Goal: Ask a question: Seek information or help from site administrators or community

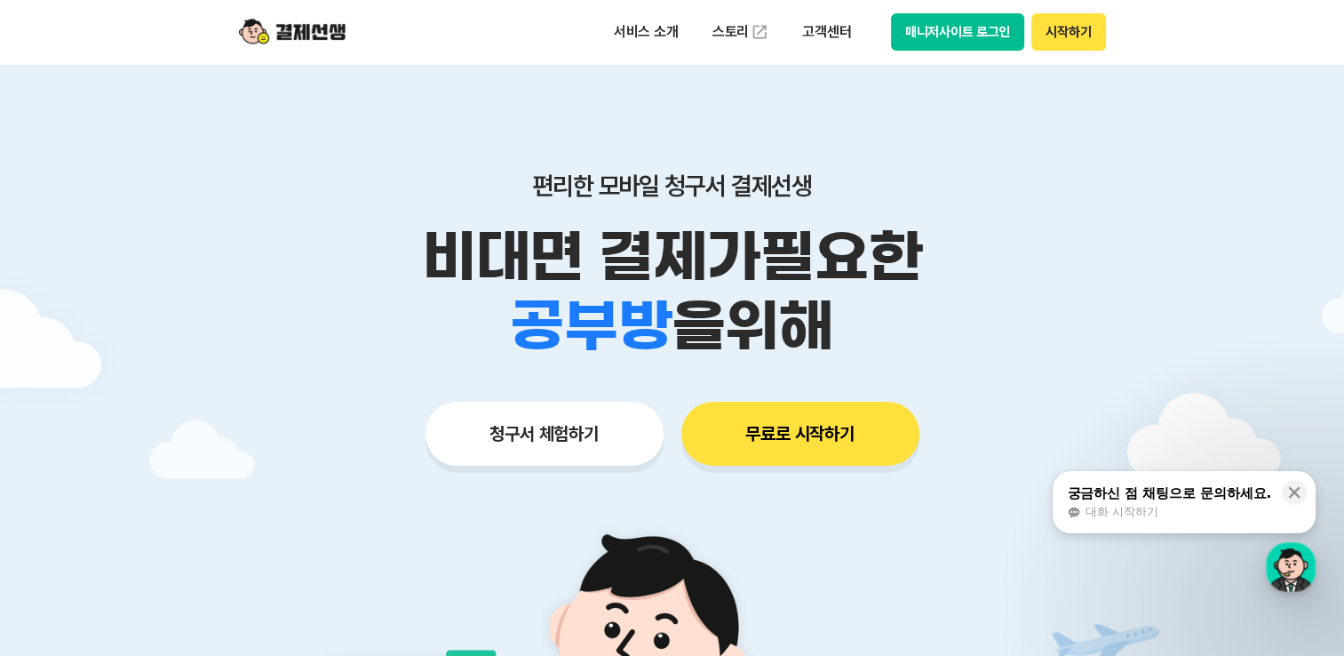
click at [988, 41] on button "매니저사이트 로그인" at bounding box center [958, 31] width 134 height 37
click at [1197, 499] on div "궁금하신 점 채팅으로 문의하세요." at bounding box center [1169, 493] width 204 height 18
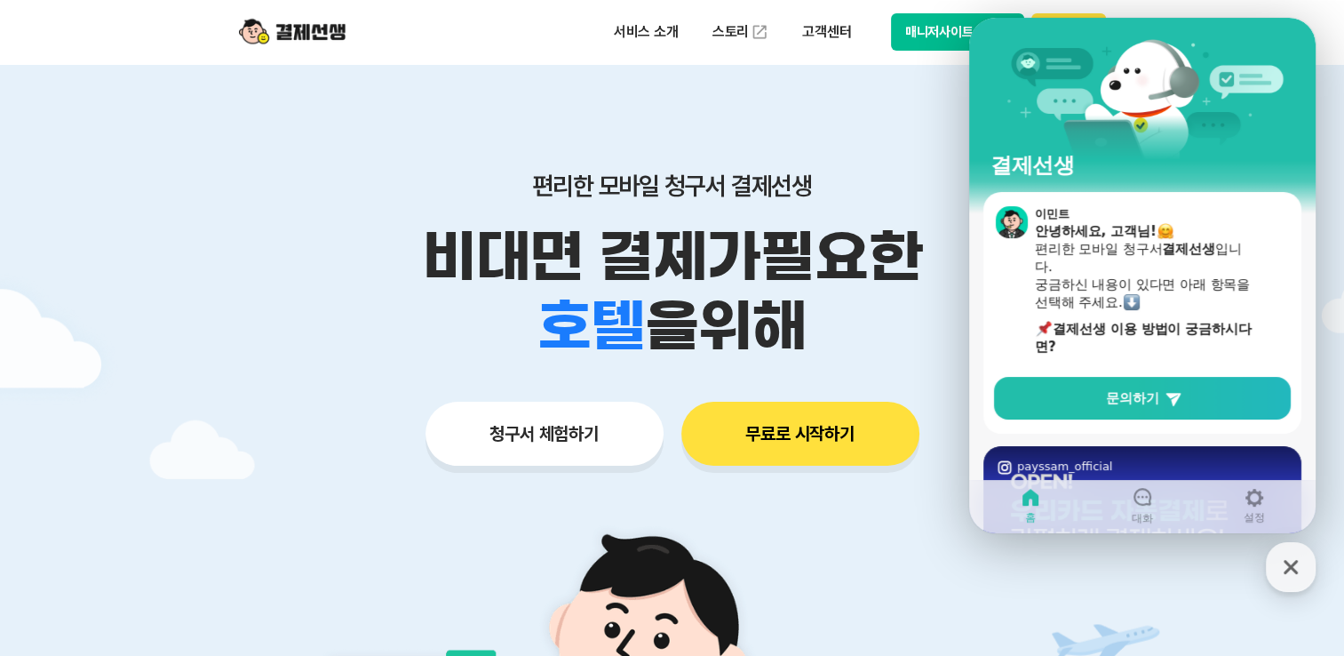
click at [1087, 422] on div "문의하기" at bounding box center [1143, 402] width 304 height 50
click at [1090, 415] on link "문의하기" at bounding box center [1142, 398] width 297 height 43
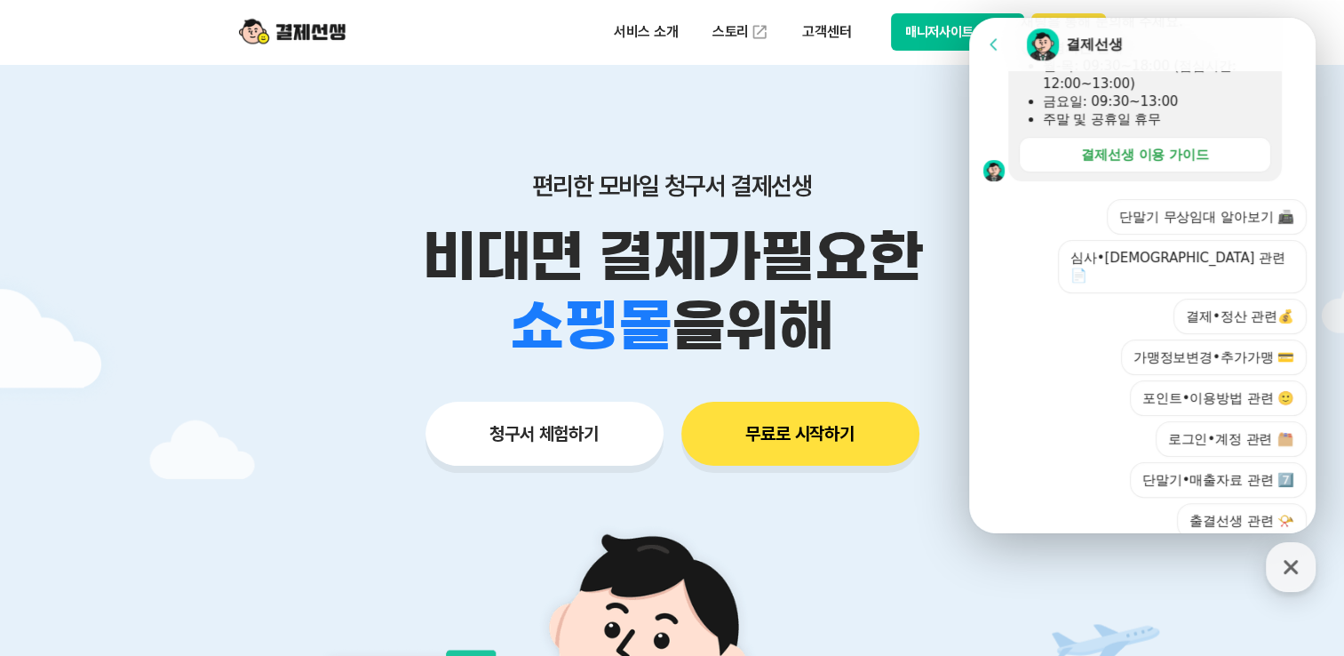
scroll to position [523, 0]
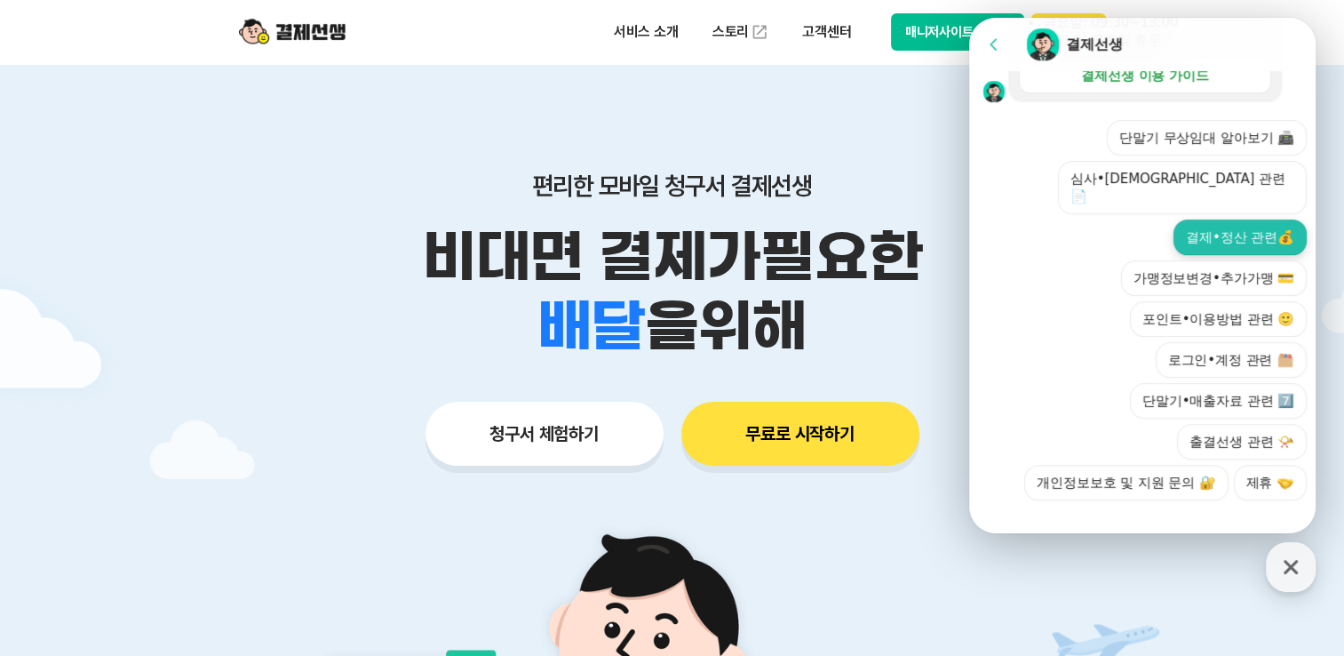
click at [1206, 222] on button "결제•정산 관련💰" at bounding box center [1240, 237] width 133 height 36
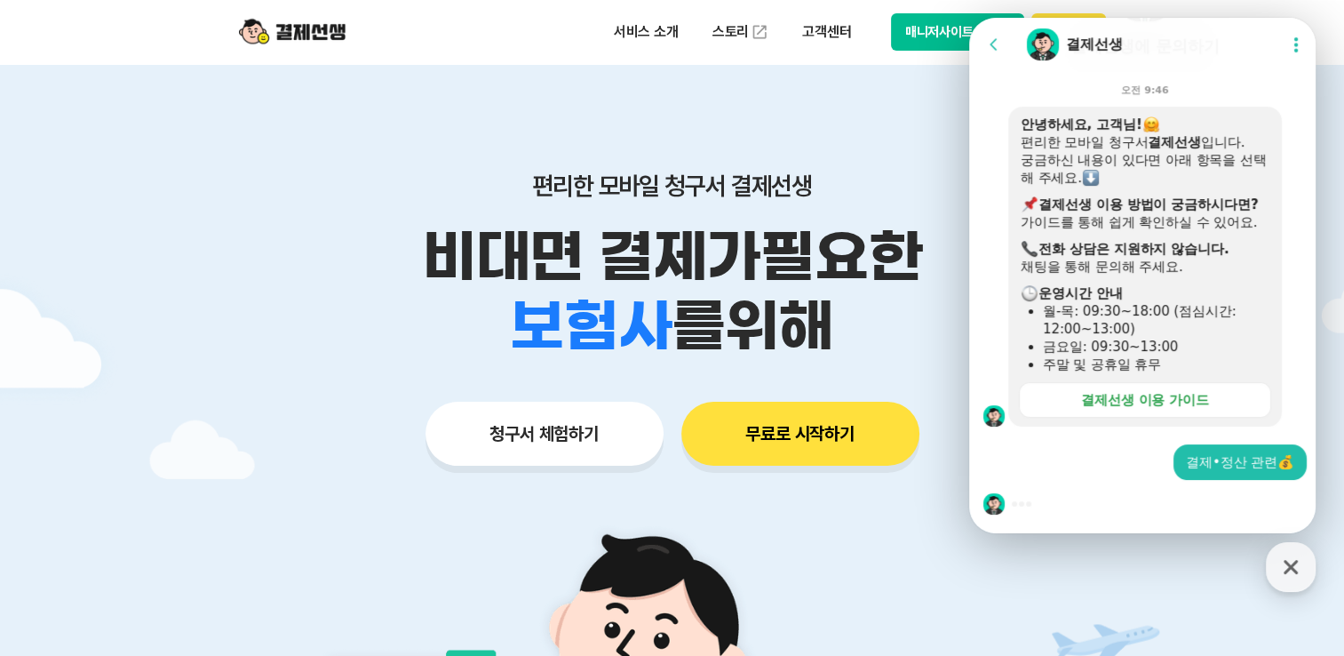
click at [1055, 501] on div at bounding box center [1145, 504] width 352 height 48
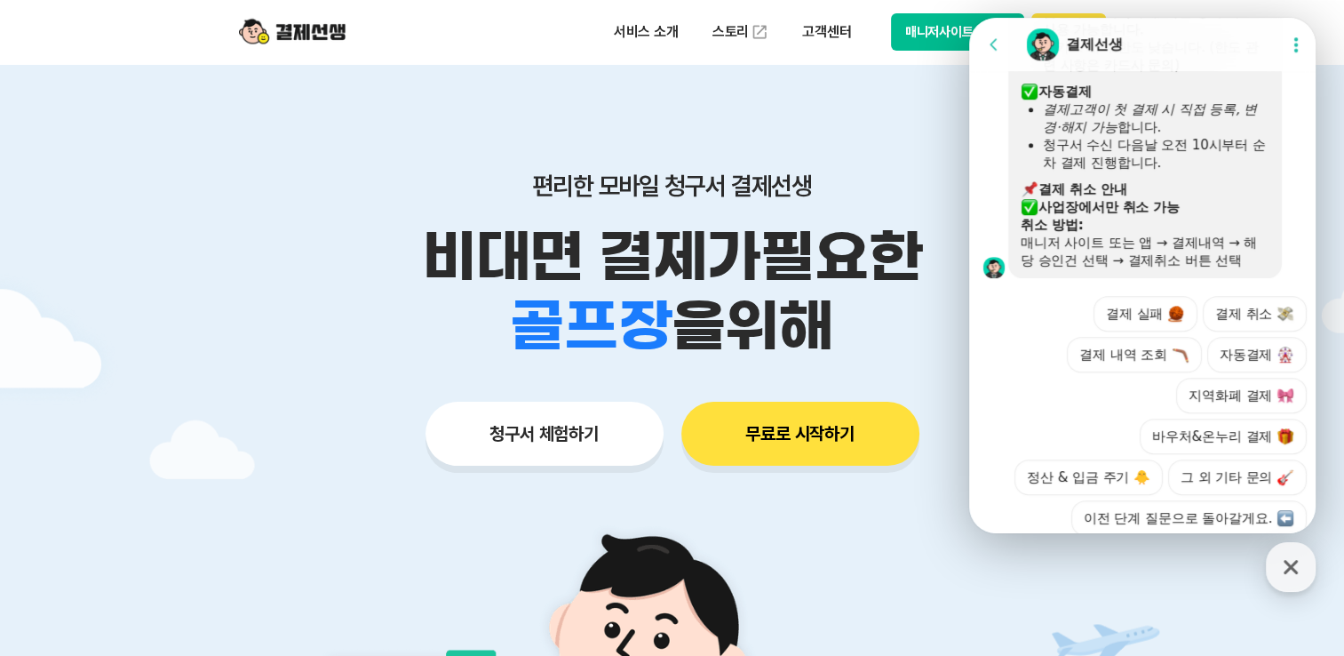
scroll to position [975, 0]
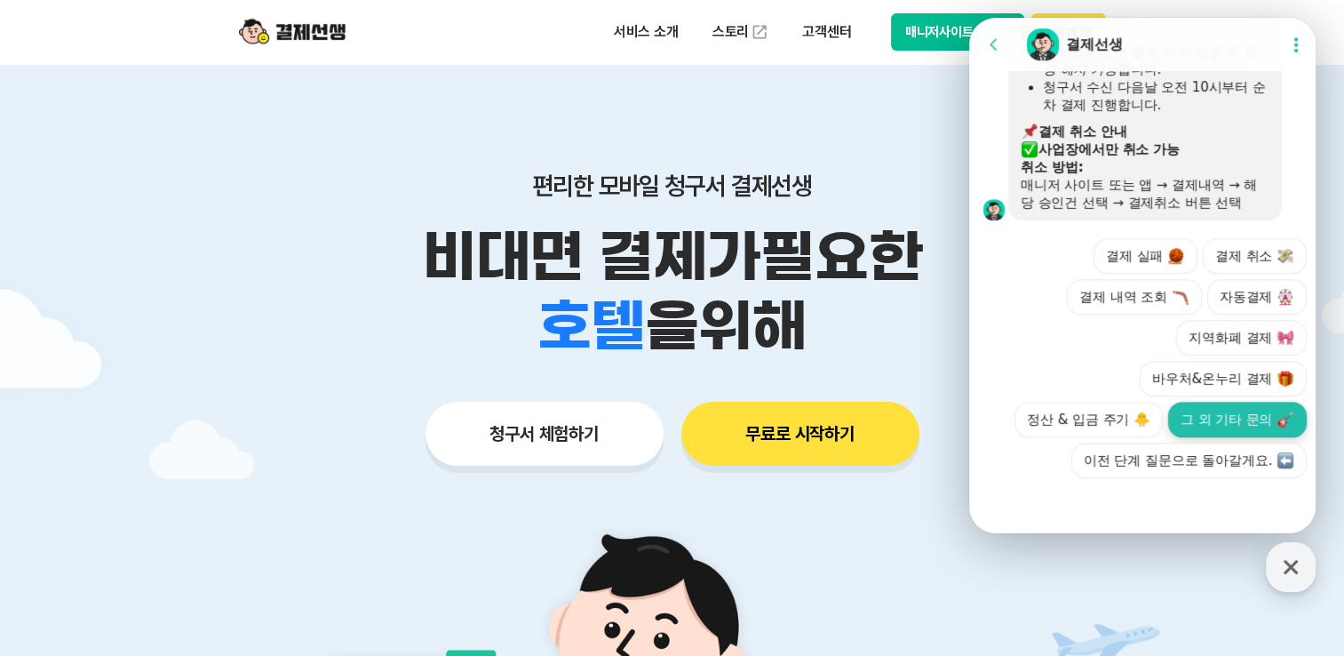
click at [1213, 425] on button "그 외 기타 문의" at bounding box center [1237, 420] width 139 height 36
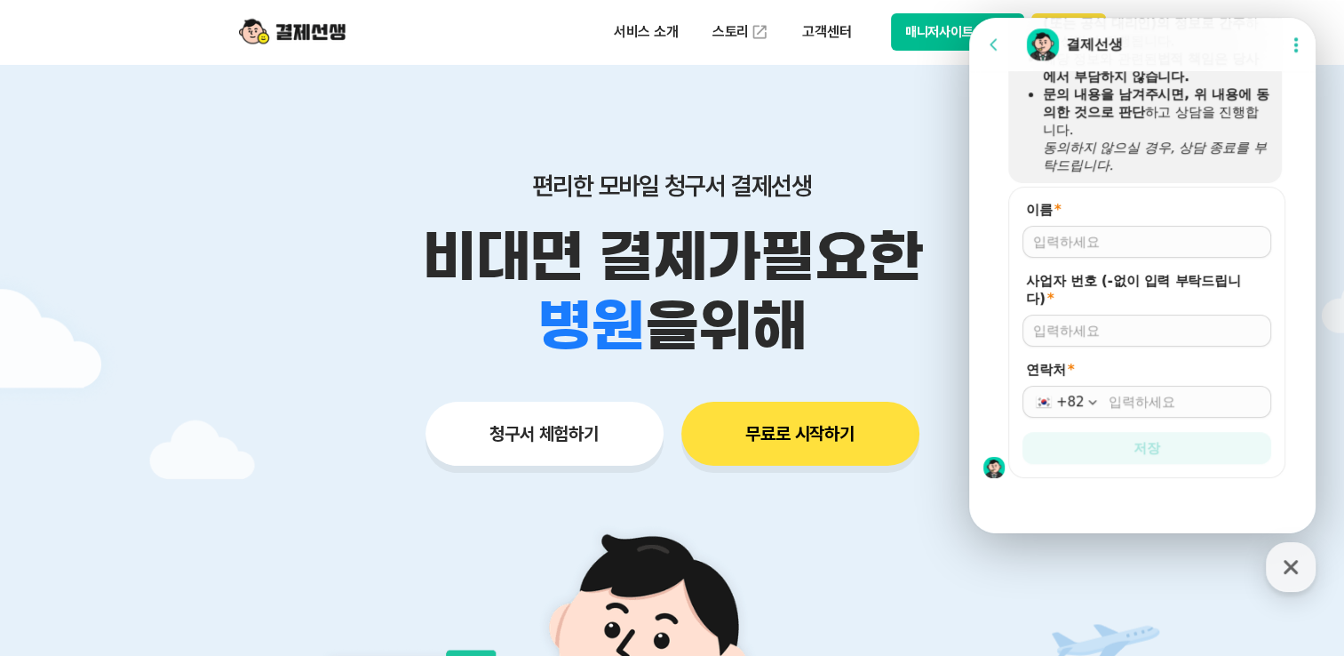
scroll to position [1339, 0]
click at [1118, 239] on input "이름 *" at bounding box center [1146, 242] width 227 height 18
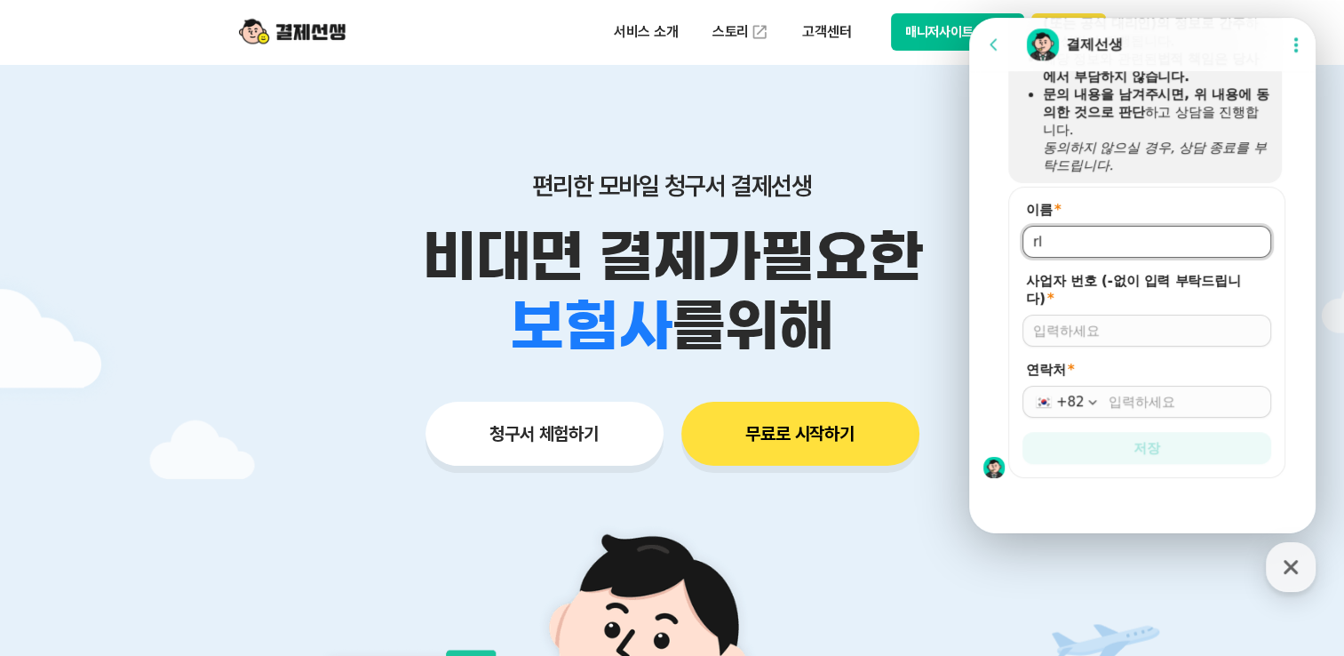
type input "r"
type input "[PERSON_NAME]"
click at [1134, 330] on input "사업자 번호 (-없이 입력 부탁드립니다) *" at bounding box center [1146, 331] width 227 height 18
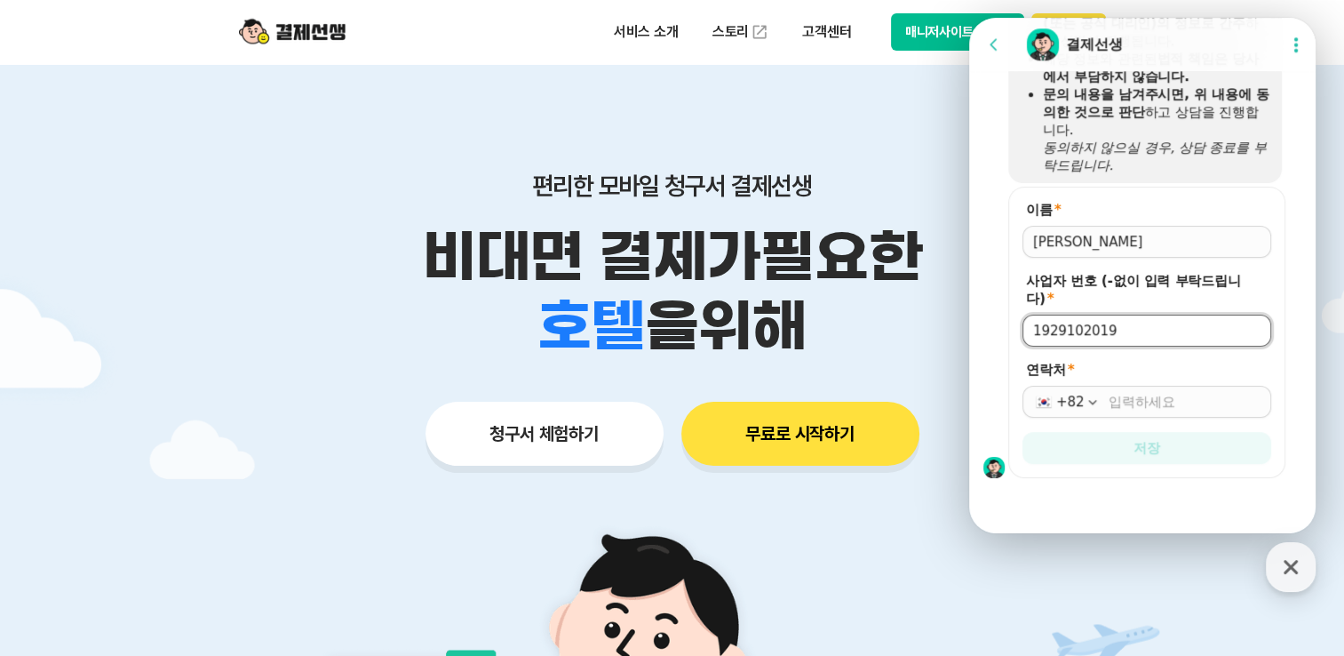
type input "1929102019"
click at [1147, 400] on input "연락처 *" at bounding box center [1185, 402] width 152 height 18
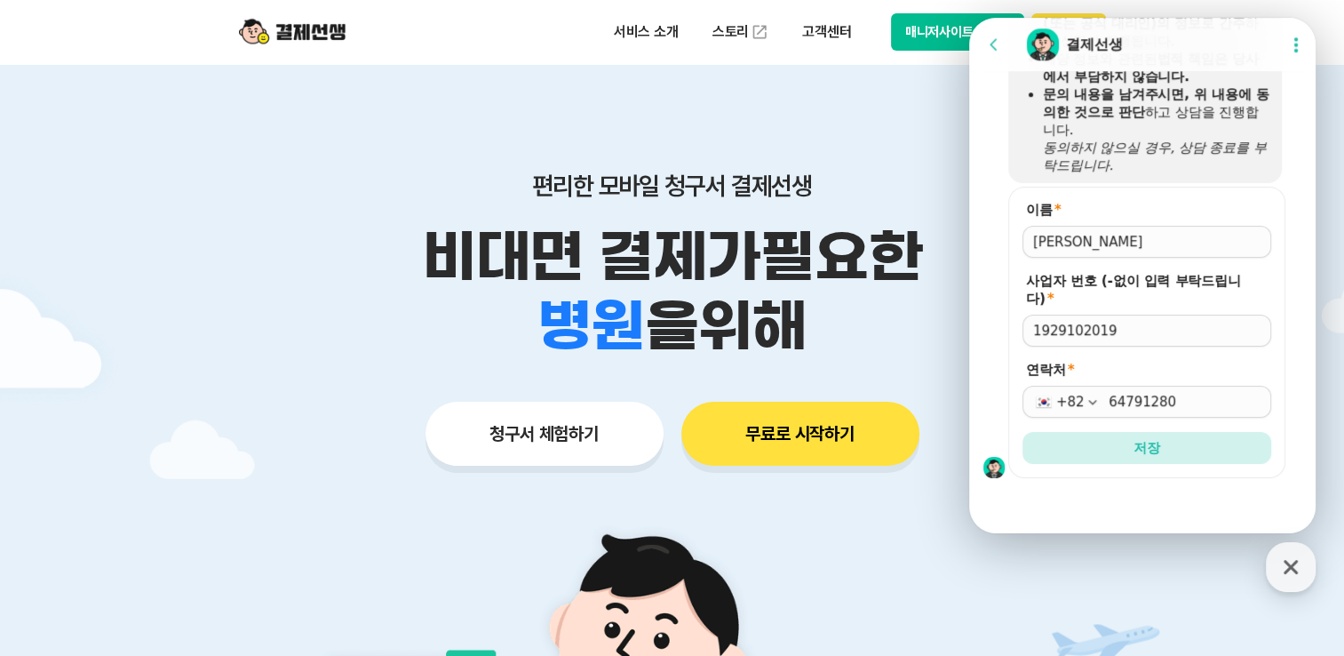
click at [1005, 395] on div at bounding box center [988, 332] width 39 height 291
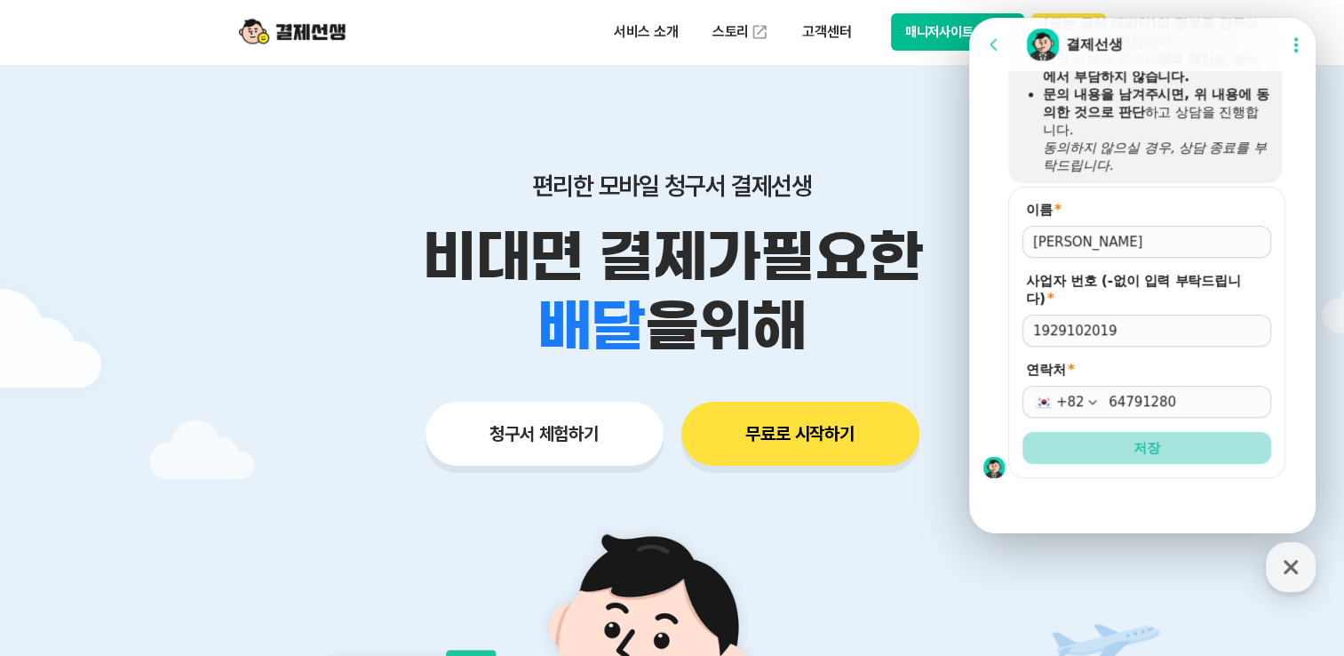
click at [1110, 445] on button "저장" at bounding box center [1147, 448] width 249 height 32
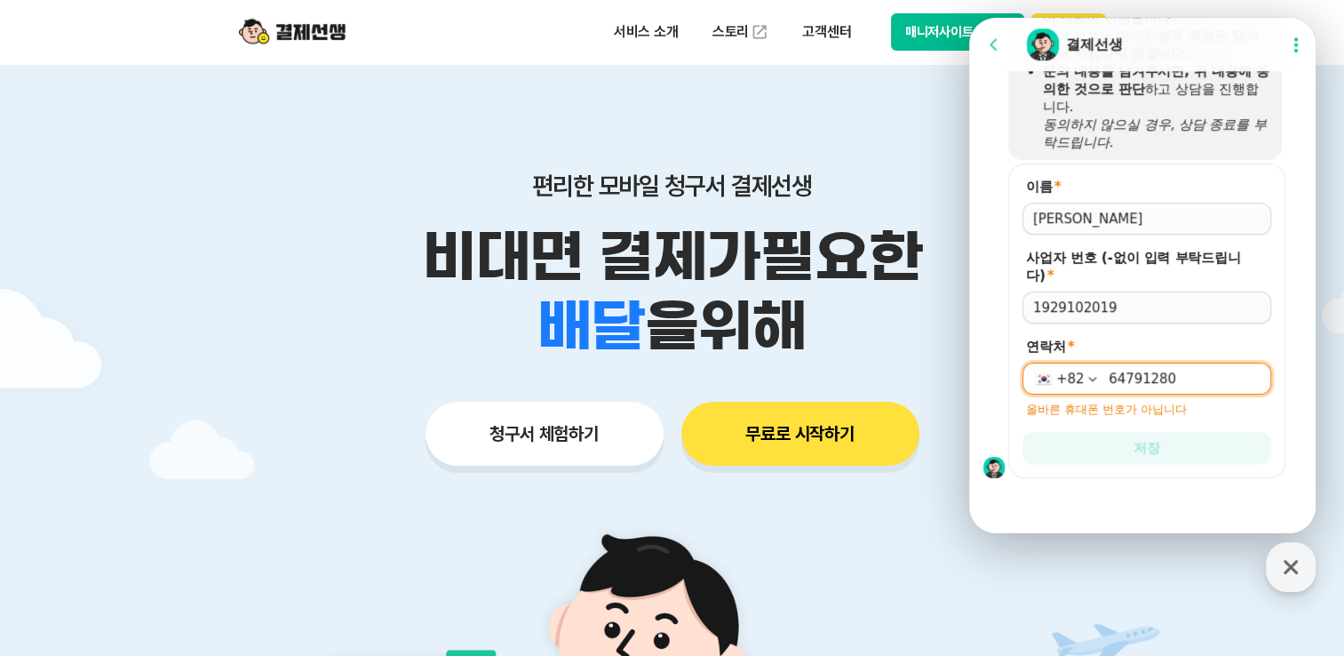
scroll to position [1361, 0]
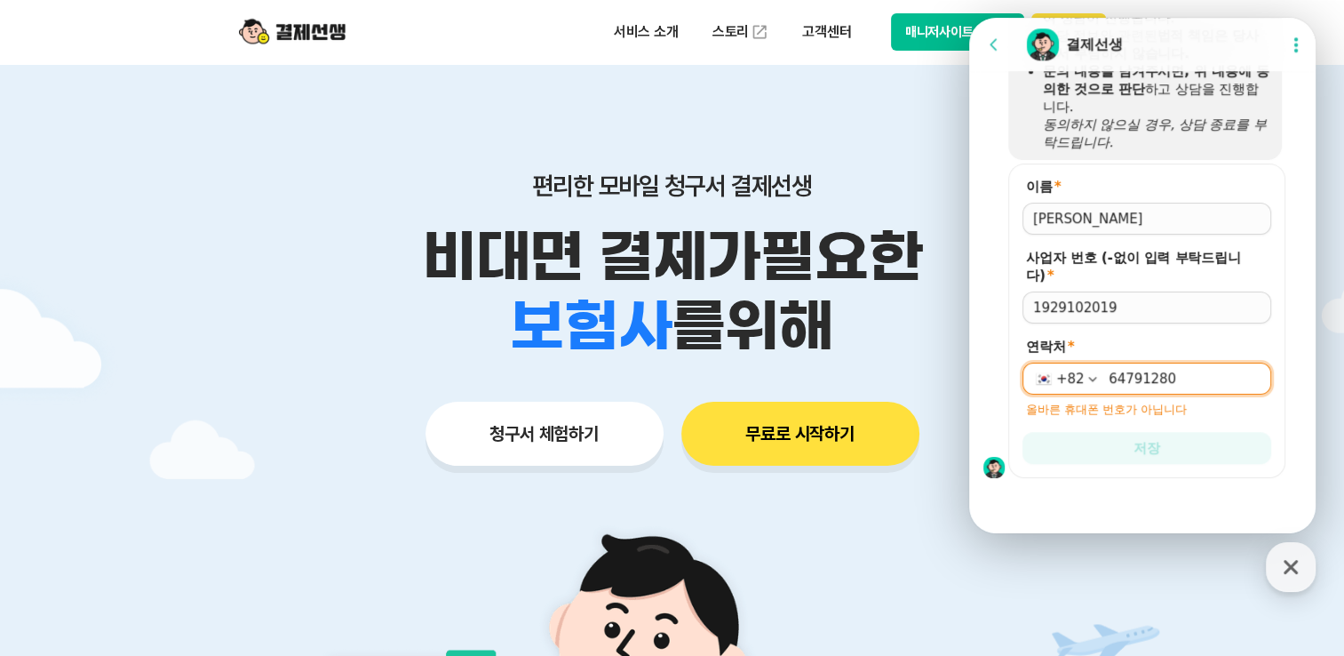
click at [1103, 383] on div "[PHONE_NUMBER]" at bounding box center [1147, 378] width 249 height 32
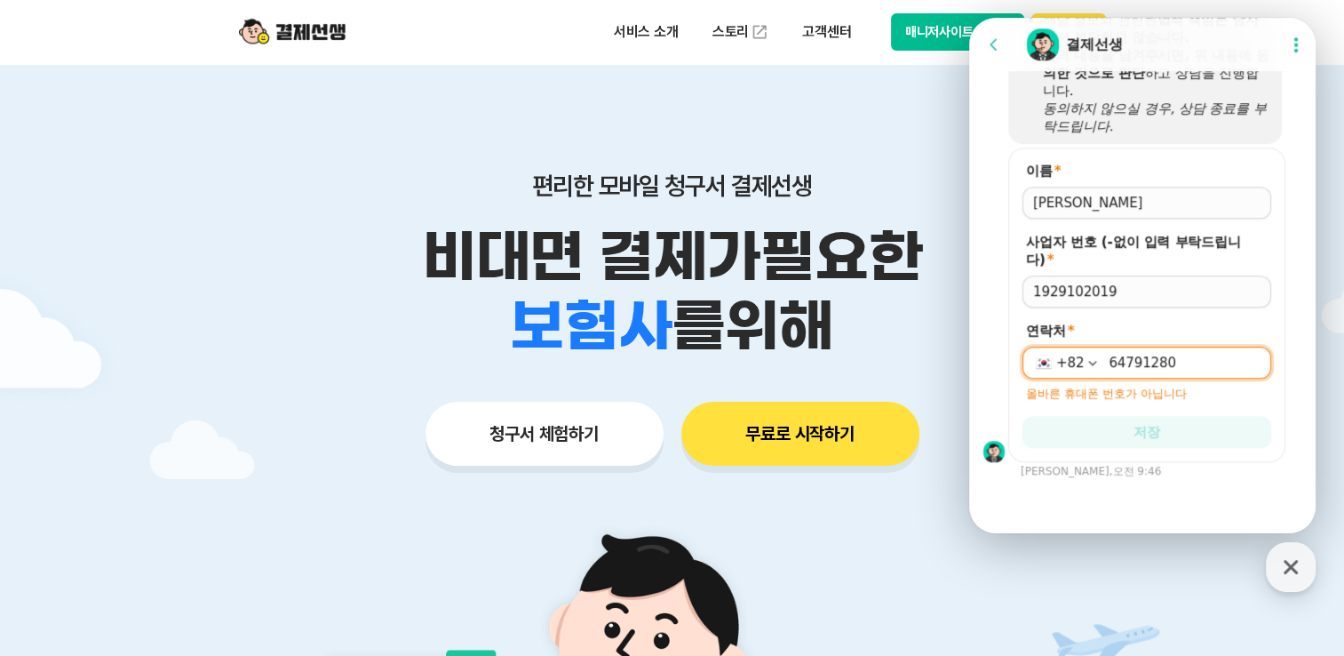
scroll to position [1378, 0]
click at [1109, 364] on input "64791280" at bounding box center [1185, 363] width 152 height 18
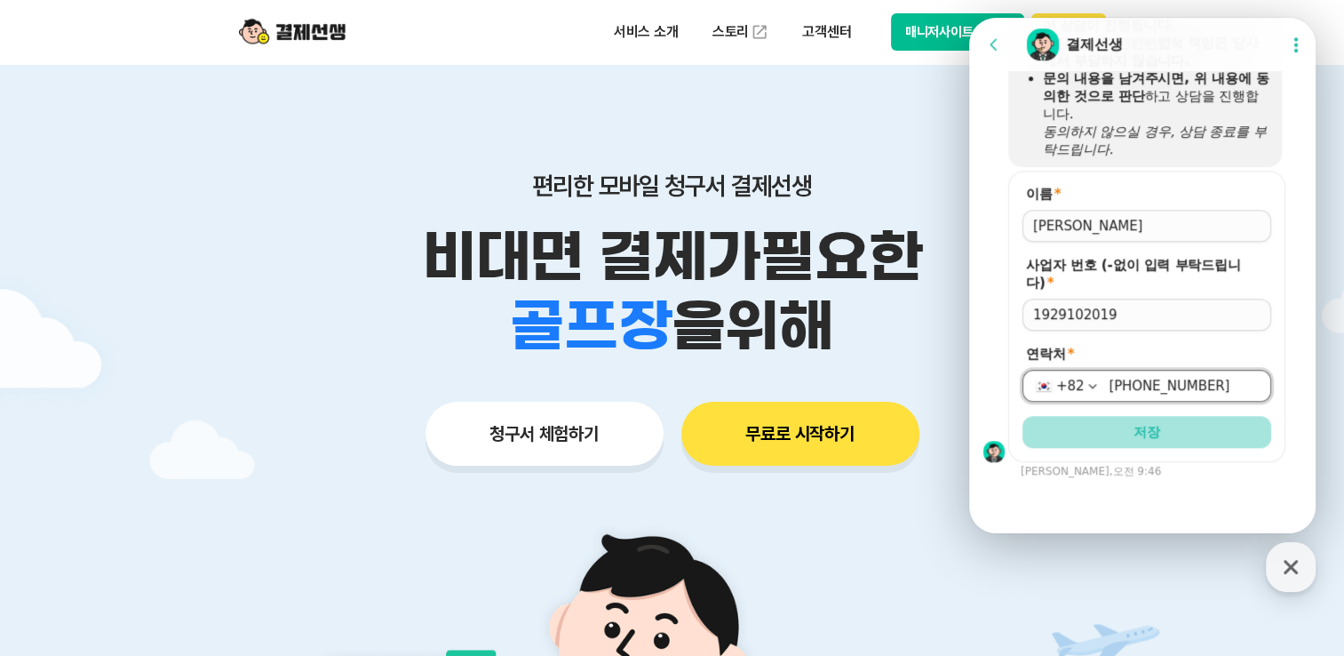
type input "[PHONE_NUMBER]"
click at [1104, 444] on button "저장" at bounding box center [1147, 432] width 249 height 32
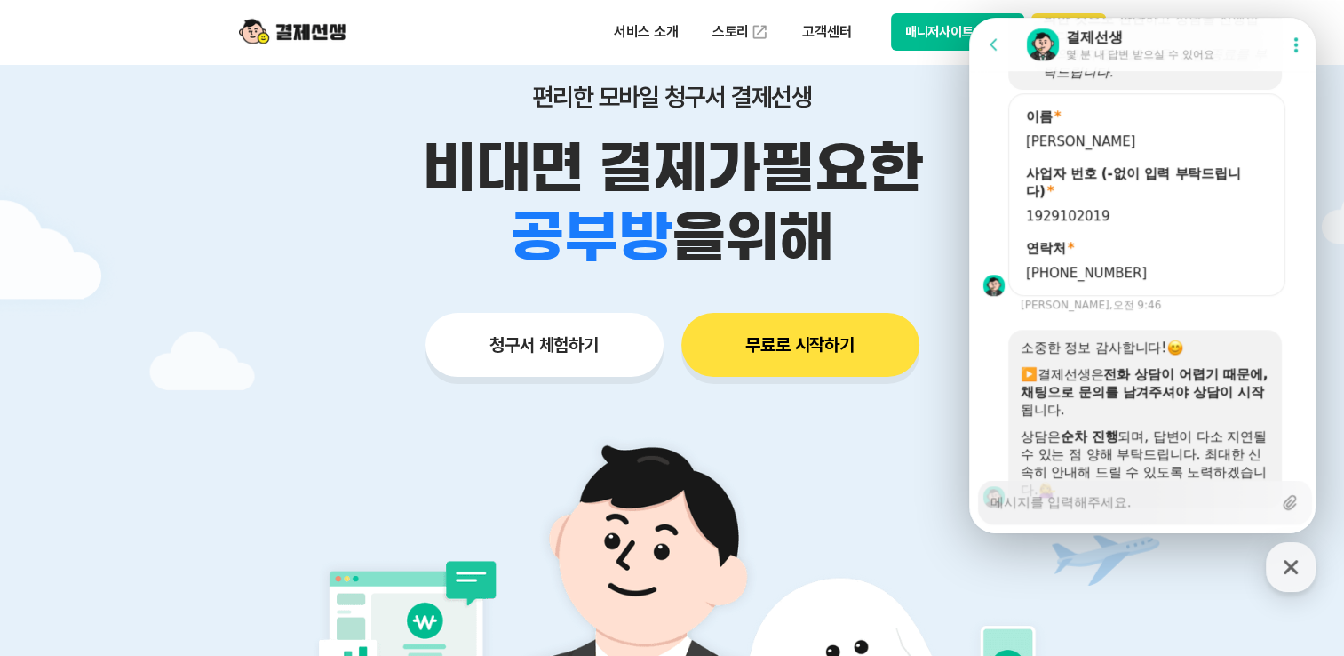
scroll to position [1514, 0]
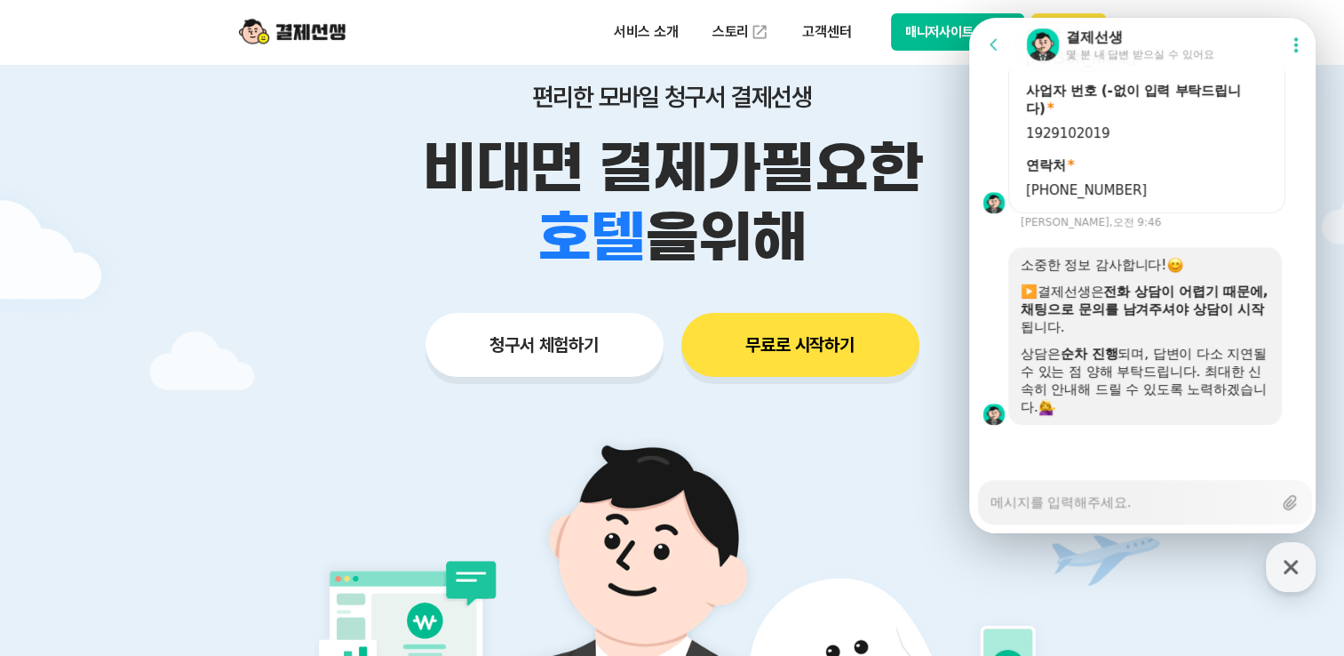
click at [1068, 496] on textarea "Messenger Input Textarea" at bounding box center [1132, 496] width 282 height 30
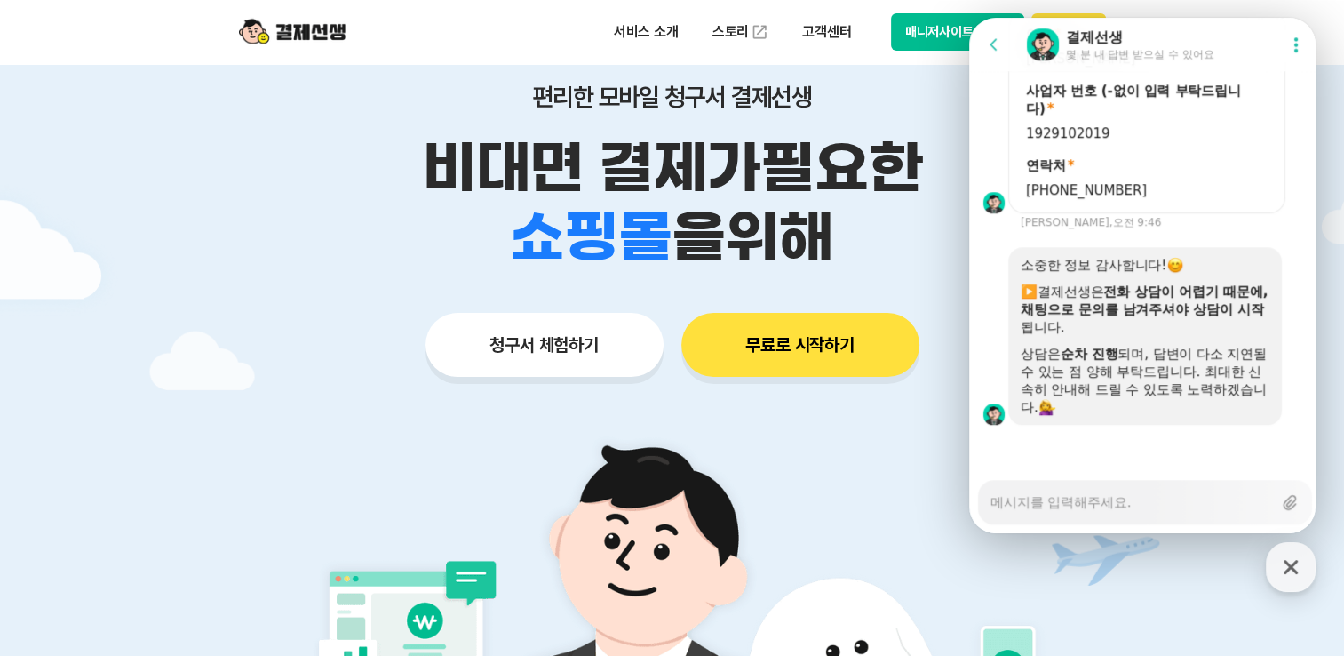
type textarea "x"
type textarea "g"
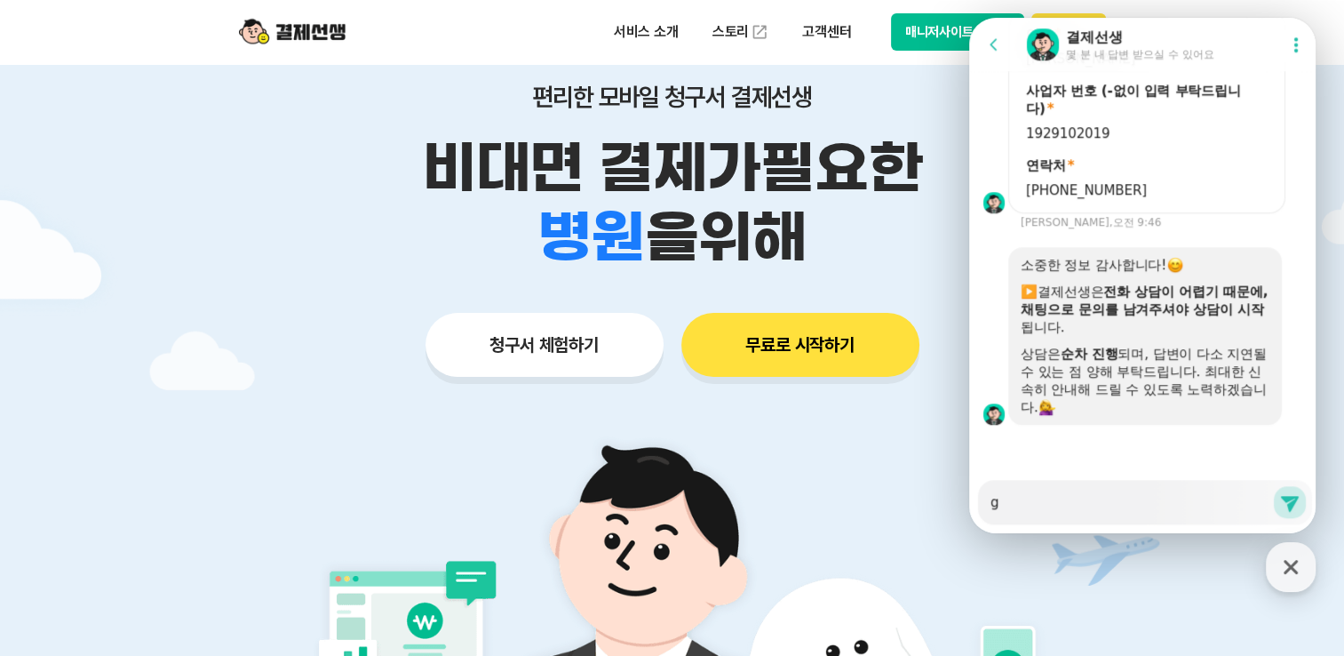
type textarea "x"
type textarea "ㅎ"
type textarea "x"
type textarea "하"
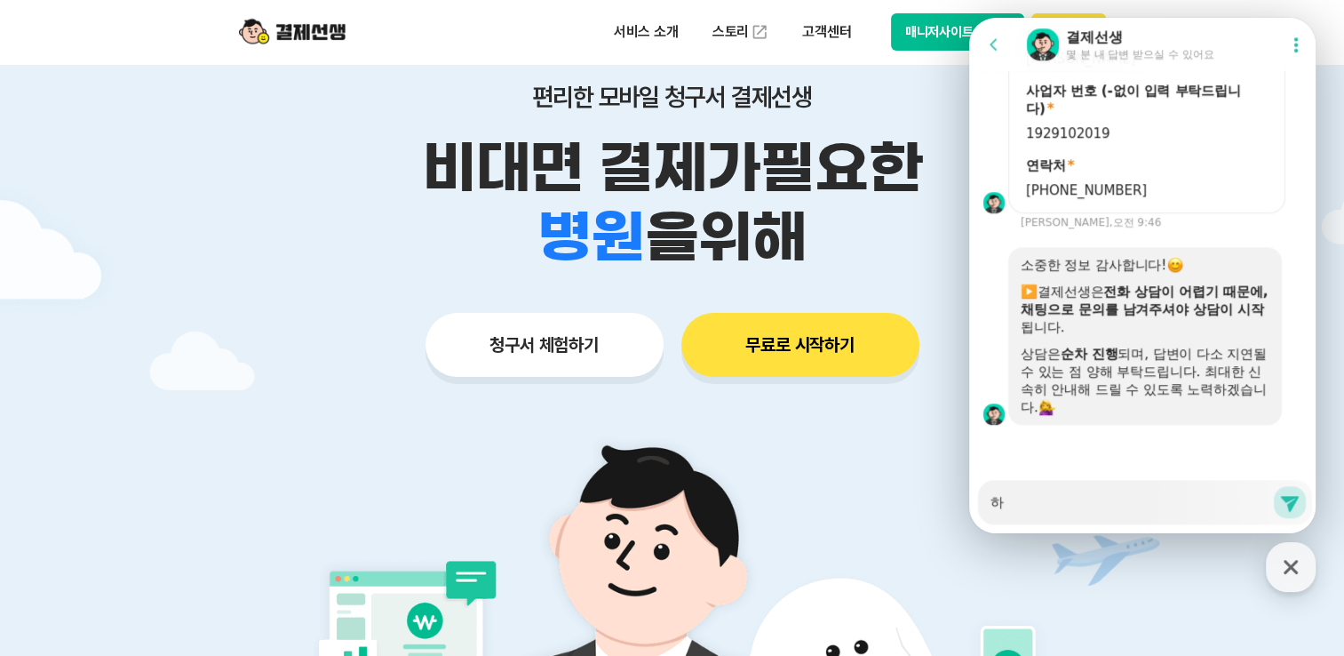
type textarea "x"
type textarea "학"
type textarea "x"
type textarea "핛"
type textarea "x"
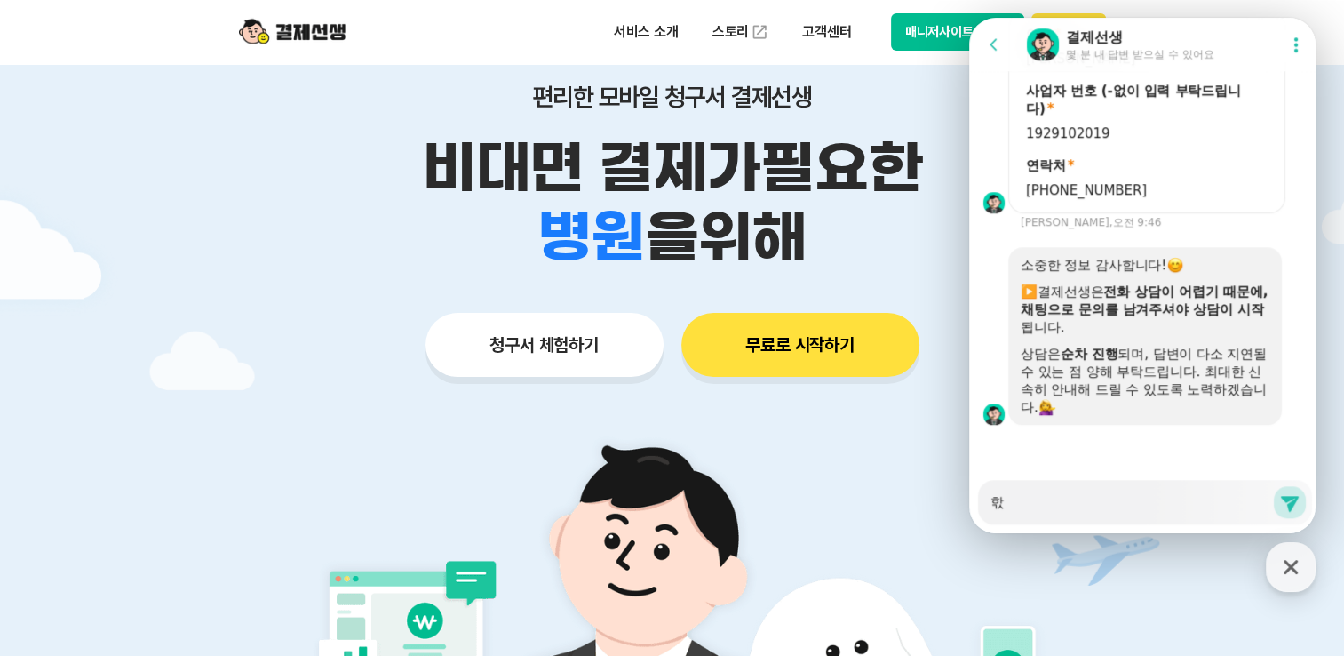
type textarea "학새"
type textarea "x"
type textarea "학생"
type textarea "x"
type textarea "학생ㄷ"
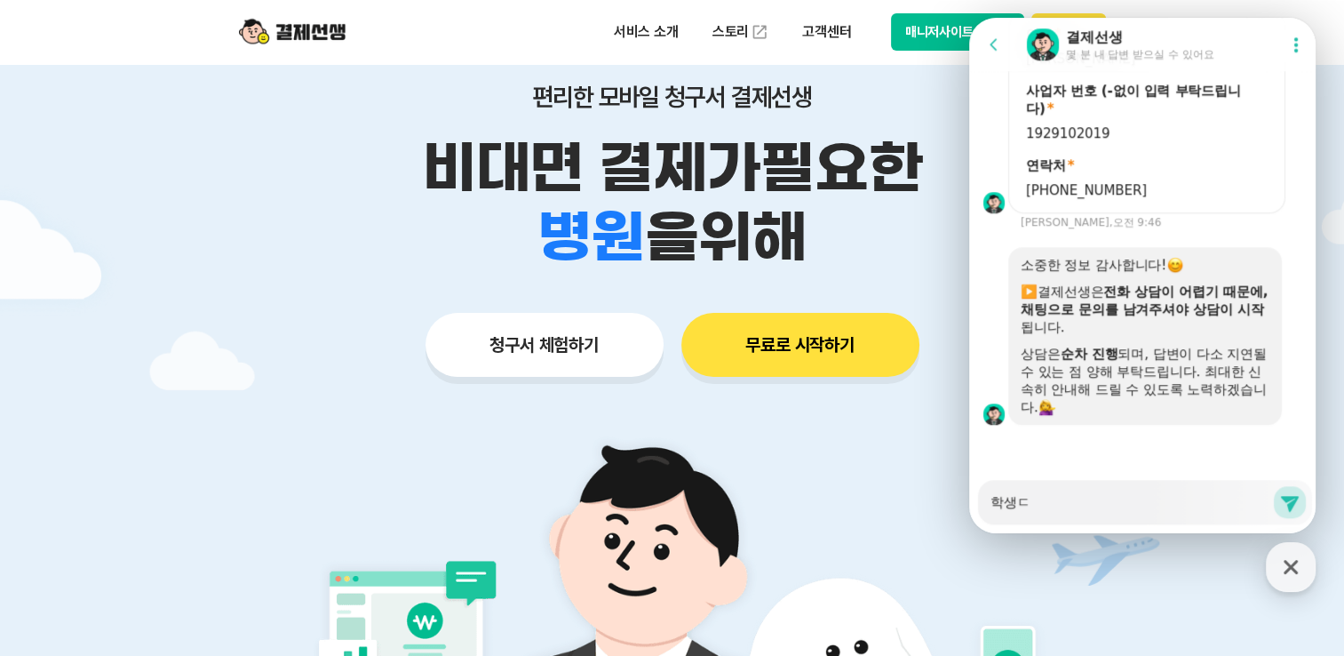
type textarea "x"
type textarea "학생드"
type textarea "x"
type textarea "학생들"
type textarea "x"
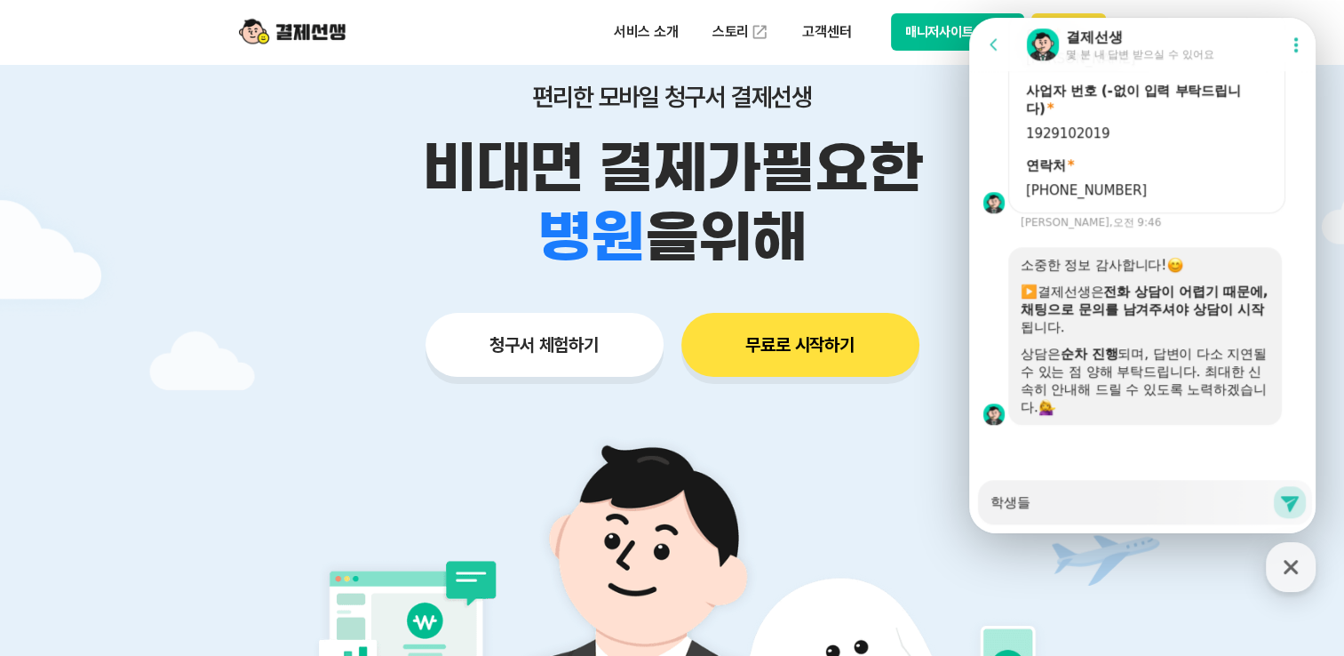
type textarea "학생들"
type textarea "x"
type textarea "학생들 ㄱ"
type textarea "x"
type textarea "학생들 개"
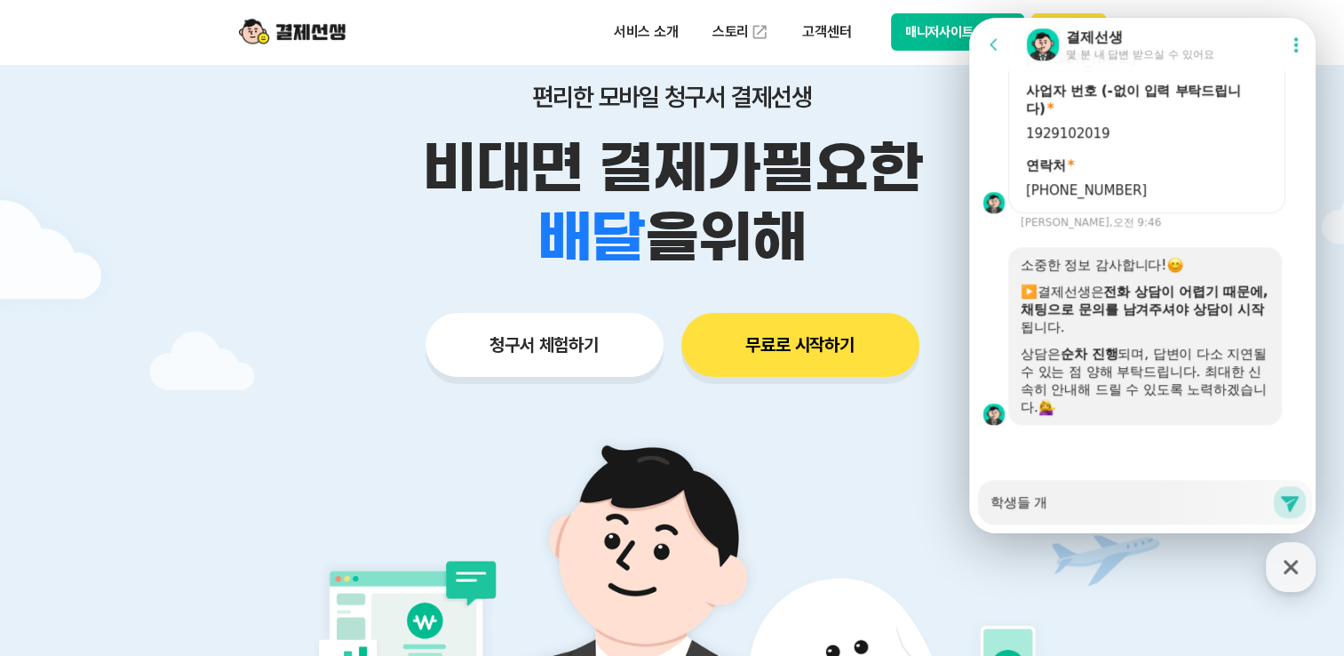
type textarea "x"
type textarea "학생들 갭"
type textarea "x"
type textarea "학생들 개벼"
type textarea "x"
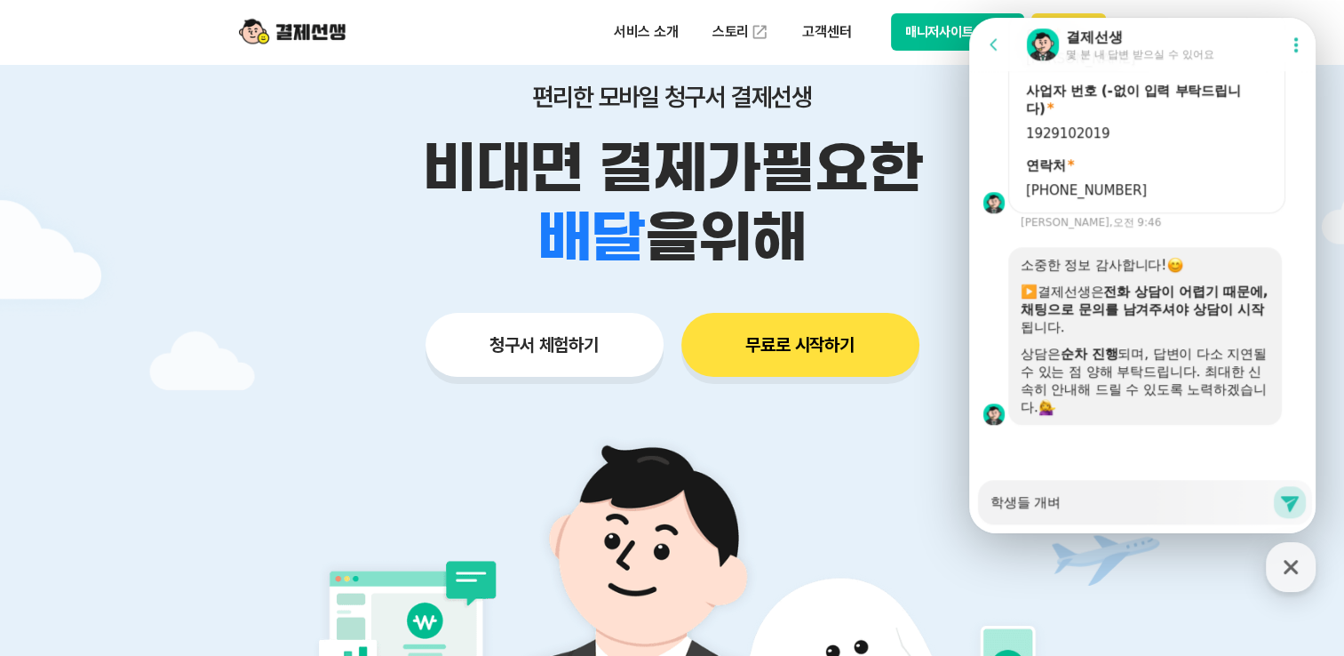
type textarea "학생들 개별"
type textarea "x"
type textarea "학생들 개별ㄹ"
type textarea "x"
type textarea "학생들 개별로"
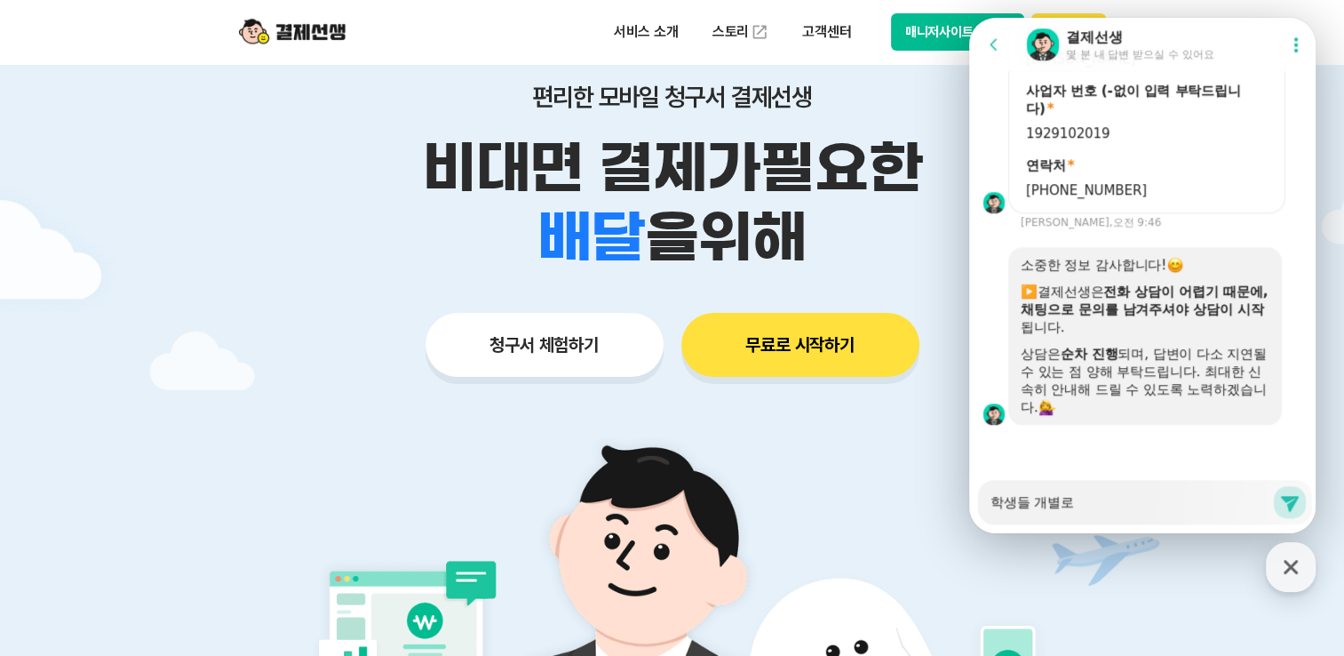
type textarea "x"
type textarea "학생들 개별로"
type textarea "x"
type textarea "학생들 개별로 ㄱ"
type textarea "x"
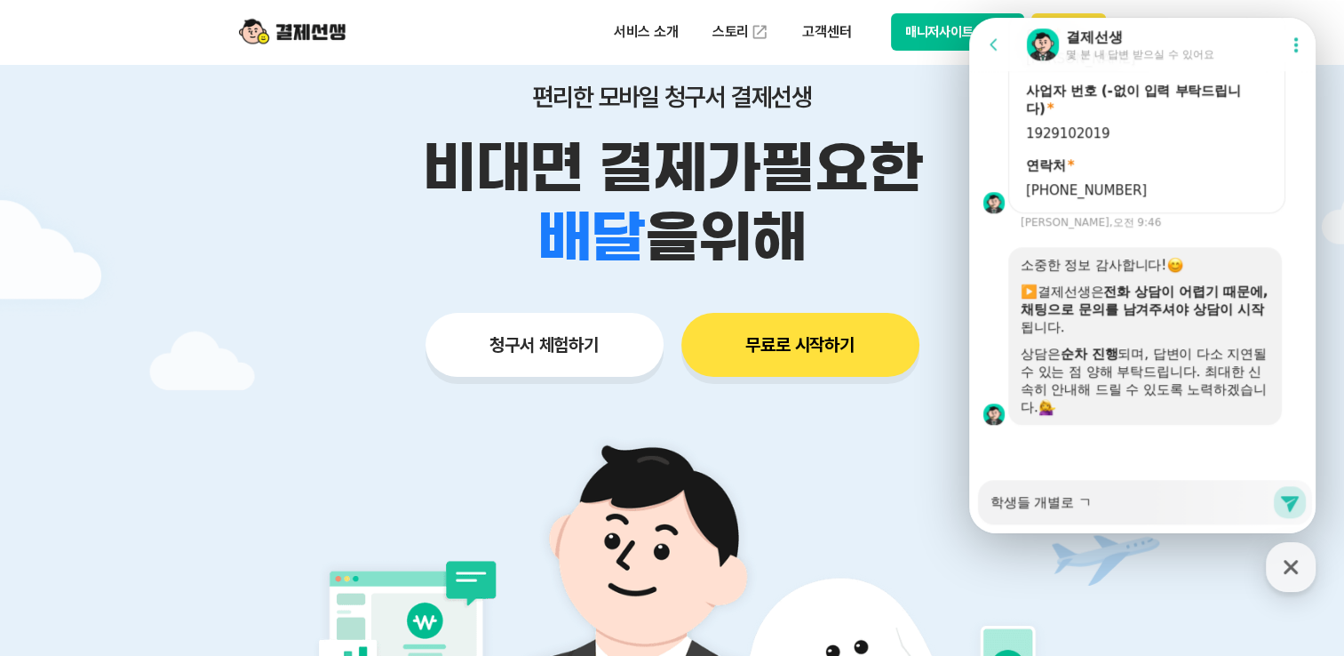
type textarea "학생들 개별로 그"
type textarea "x"
type textarea "학생들 개별로 금"
type textarea "x"
type textarea "학생들 개별로 금ㅇ"
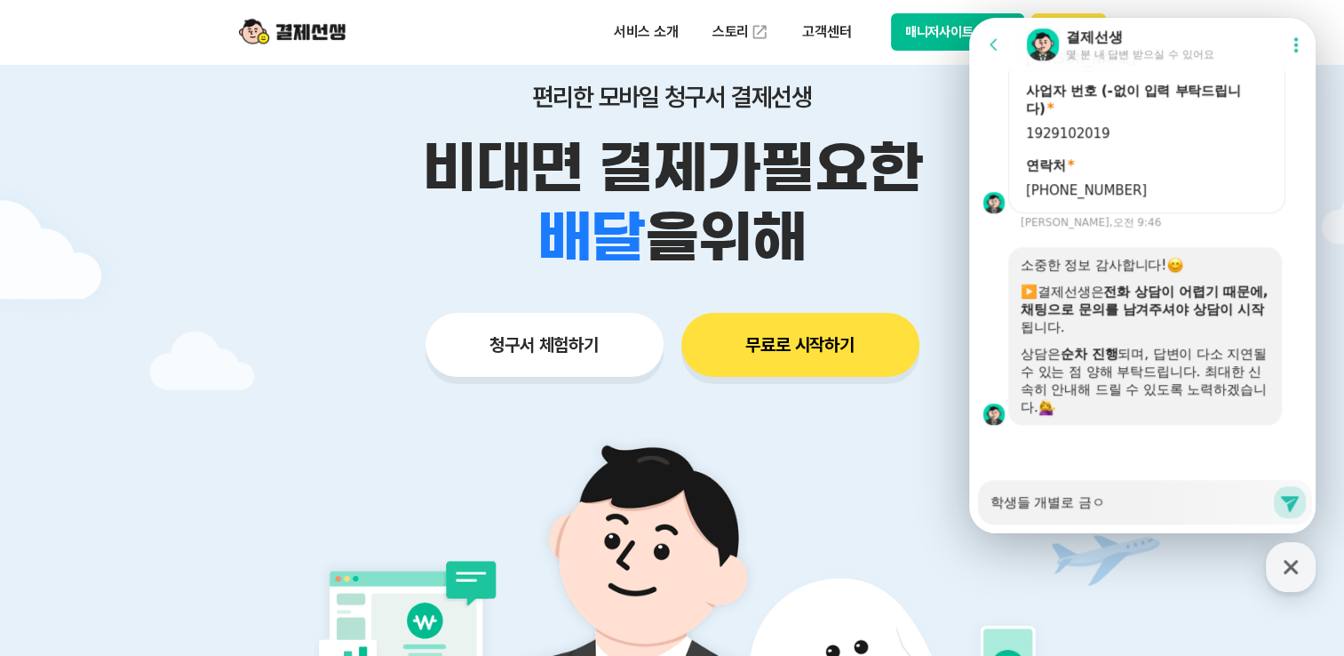
type textarea "x"
type textarea "학생들 개별로 금애"
type textarea "x"
type textarea "학생들 개별로 금액"
type textarea "x"
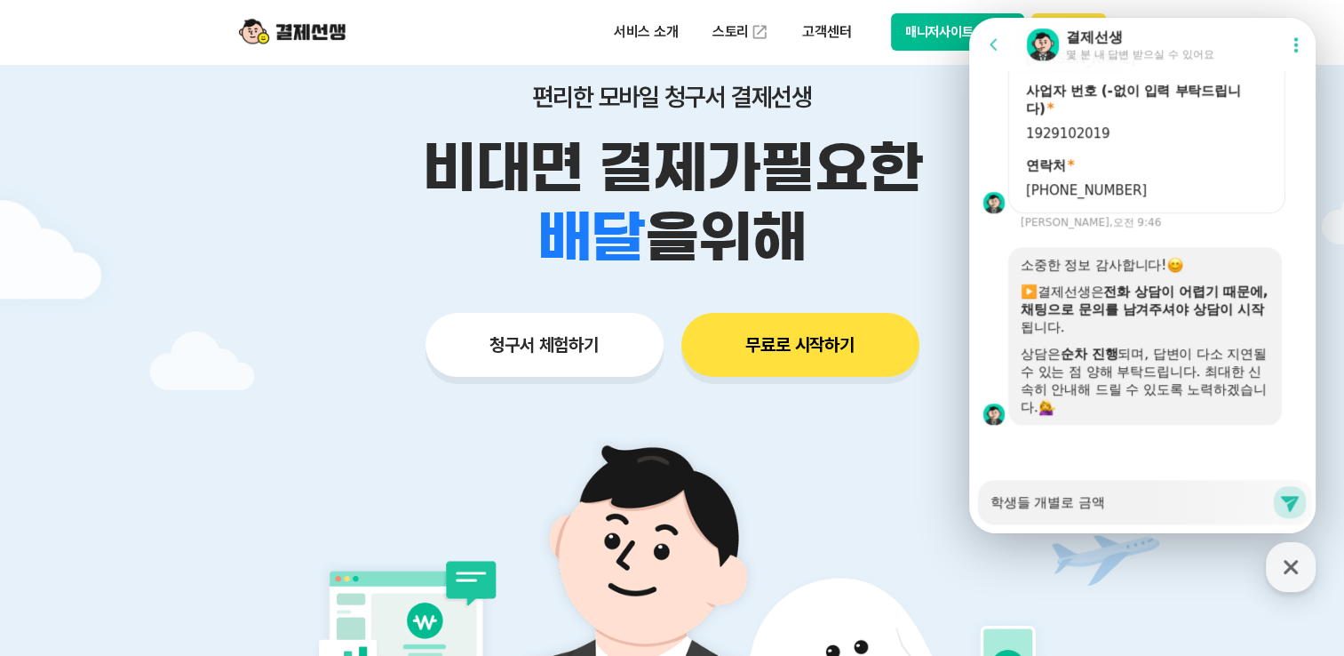
type textarea "학생들 개별로 금액"
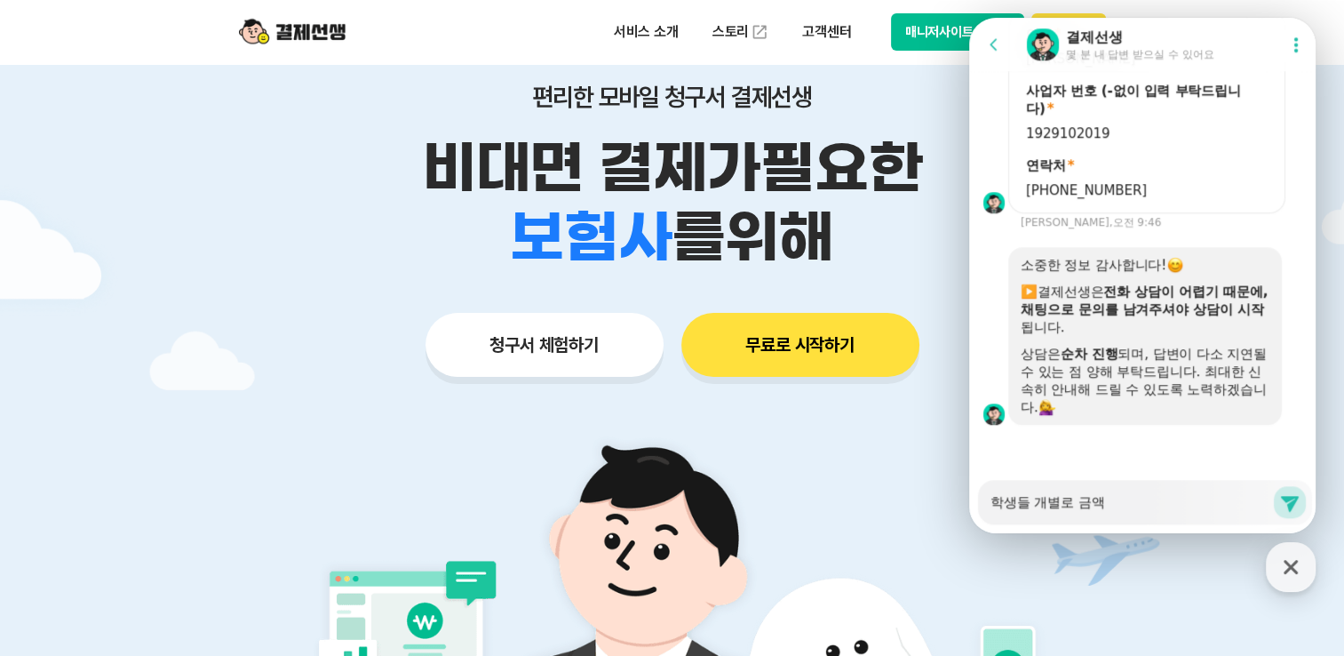
type textarea "x"
type textarea "학생들 개별로 금액 ㅅ"
type textarea "x"
type textarea "학생들 개별로 금액 서"
type textarea "x"
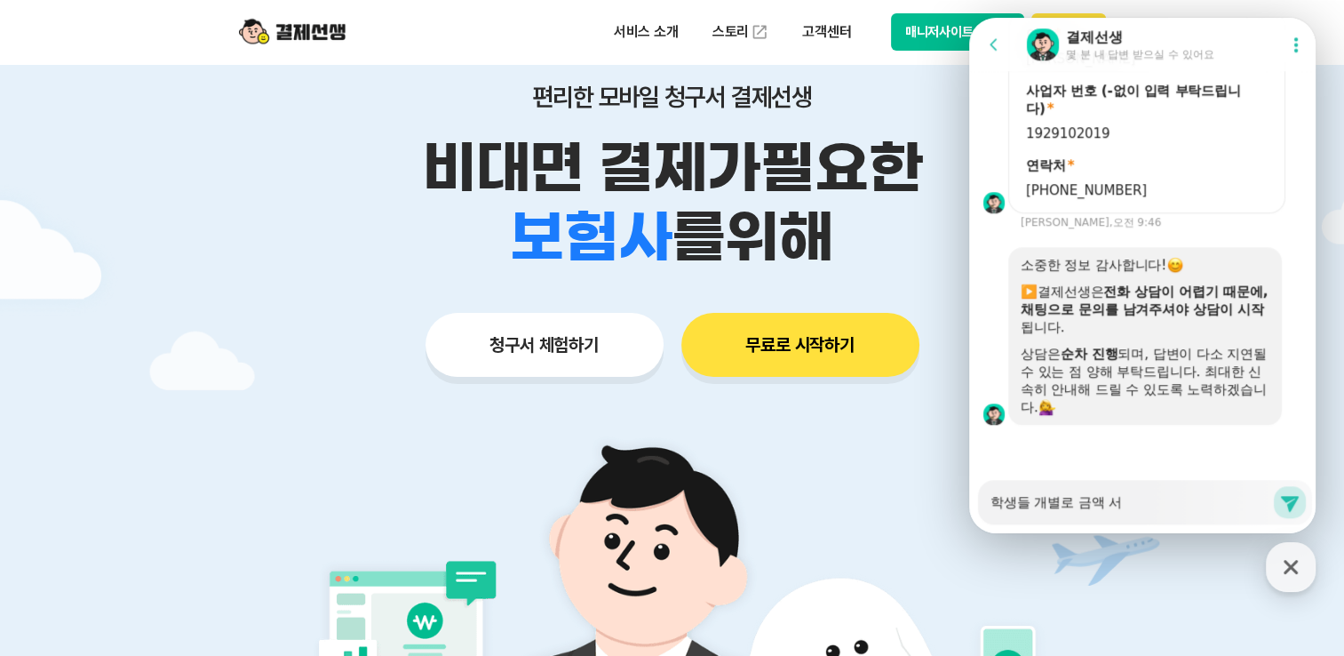
type textarea "학생들 개별로 금액 설"
type textarea "x"
type textarea "학생들 개별로 금액 설ㅈ"
type textarea "x"
type textarea "학생들 개별로 금액 설저"
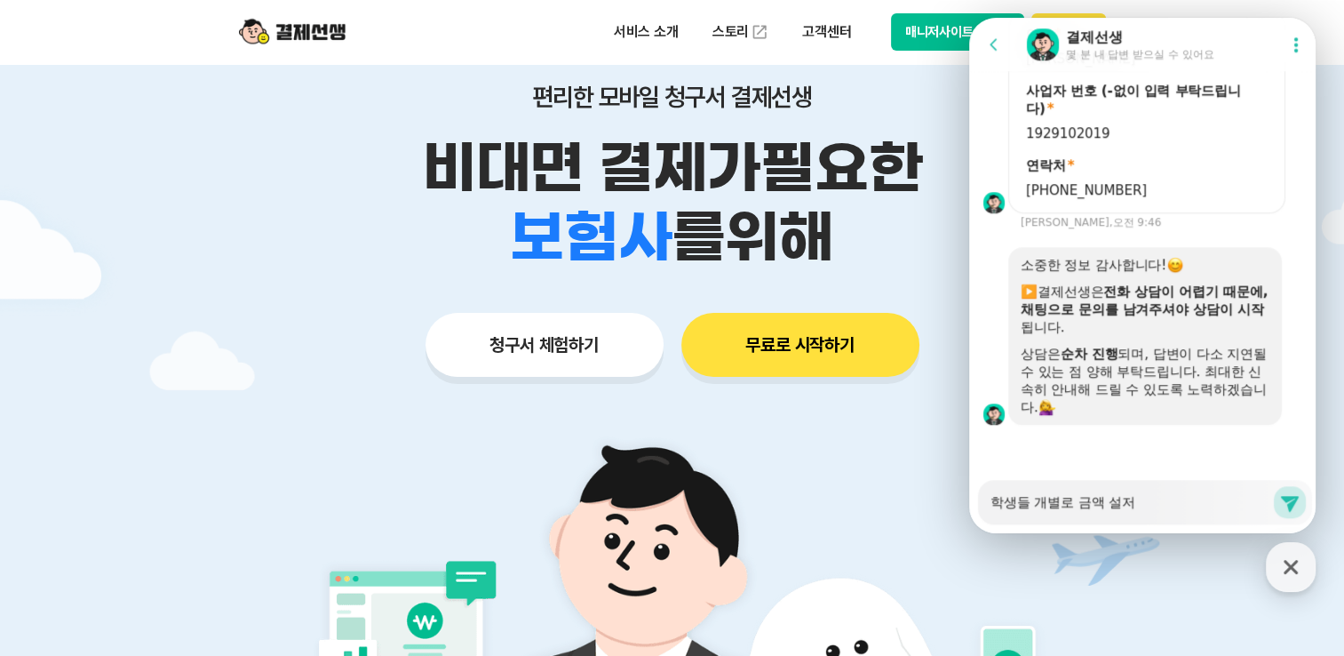
type textarea "x"
type textarea "학생들 개별로 금액 설정"
type textarea "x"
type textarea "학생들 개별로 금액 설정ㅇ"
type textarea "x"
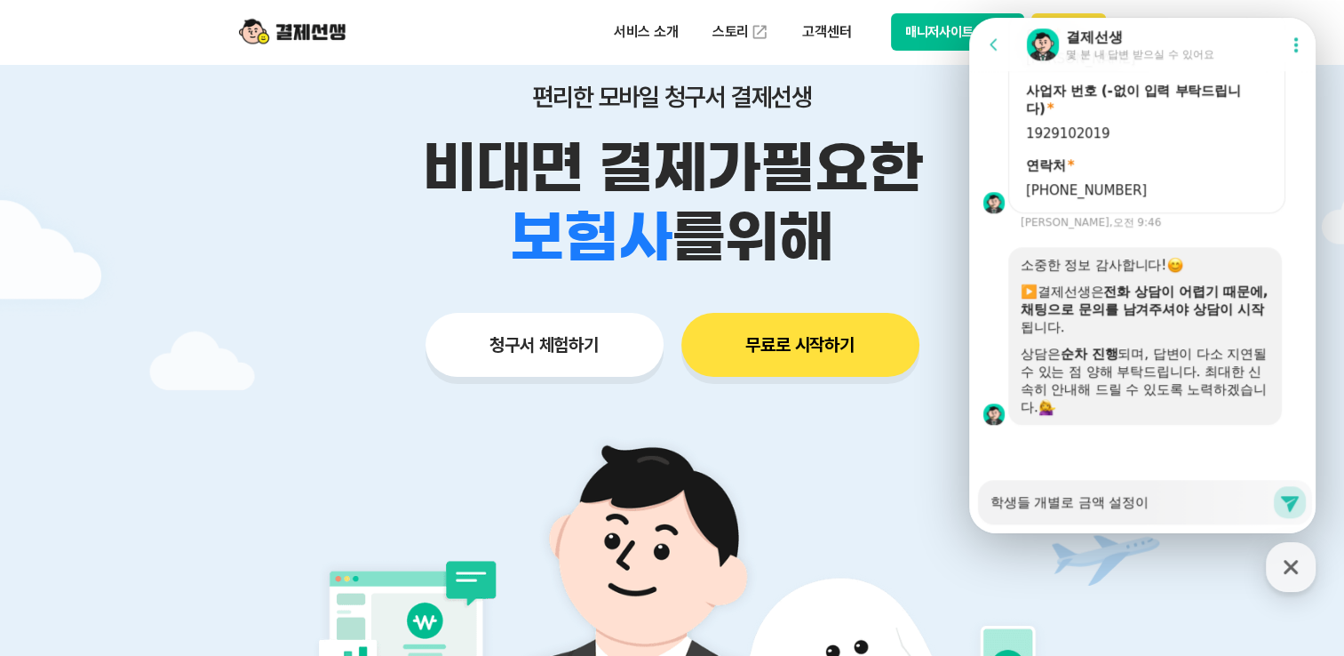
type textarea "학생들 개별로 금액 설정이"
type textarea "x"
type textarea "학생들 개별로 금액 설정이 ㅇ"
type textarea "x"
type textarea "학생들 개별로 금액 설정이 아"
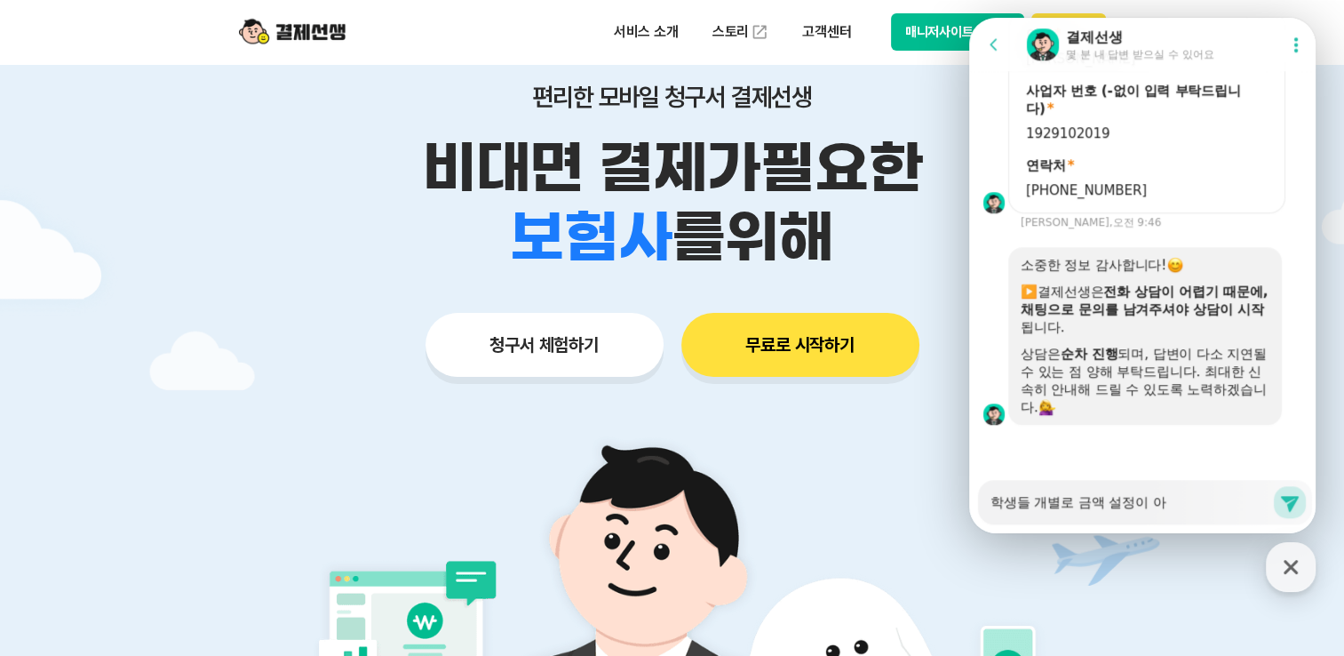
type textarea "x"
type textarea "학생들 개별로 금액 설정이 안"
type textarea "x"
type textarea "학생들 개별로 금액 설정이 안ㄷ"
type textarea "x"
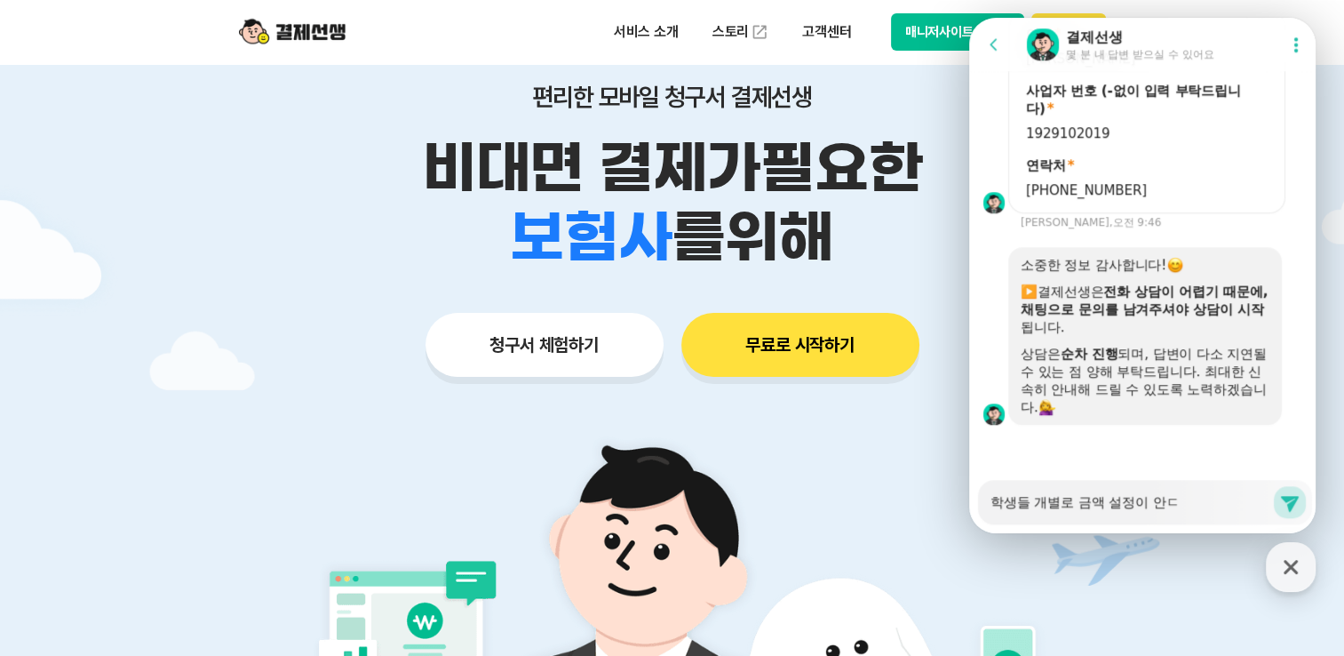
type textarea "학생들 개별로 금액 설정이 안도"
type textarea "x"
type textarea "학생들 개별로 금액 설정이 안되"
type textarea "x"
type textarea "학생들 개별로 금액 설정이 안된"
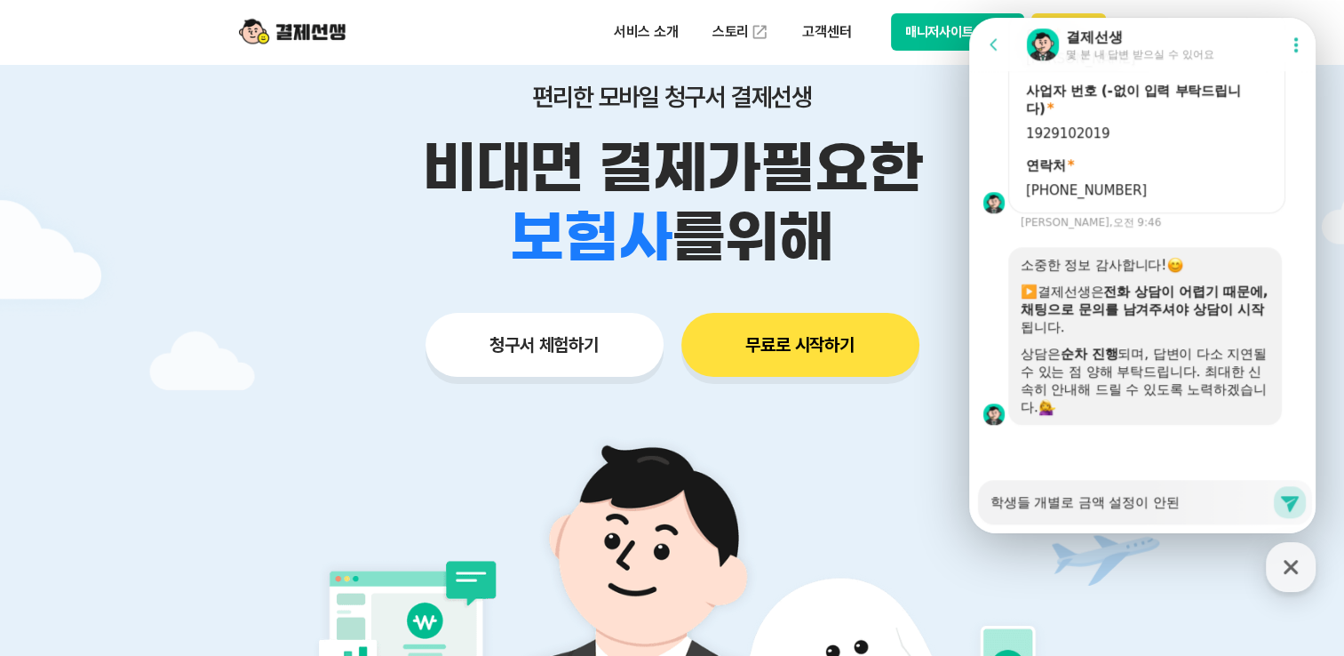
type textarea "x"
type textarea "학생들 개별로 금액 설정이 안되나"
type textarea "x"
type textarea "학생들 개별로 금액 설정이 안되낭"
type textarea "x"
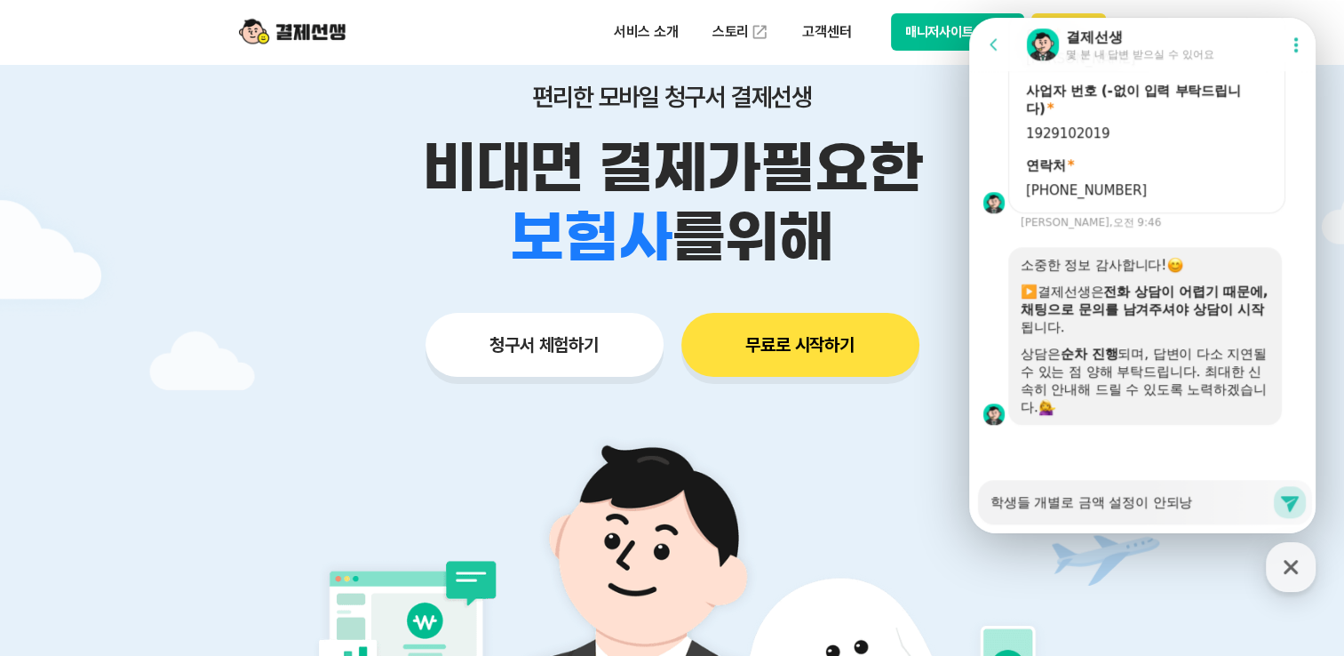
type textarea "학생들 개별로 금액 설정이 안되나요"
type textarea "x"
type textarea "학생들 개별로 금액 설정이 안되나요?"
type textarea "x"
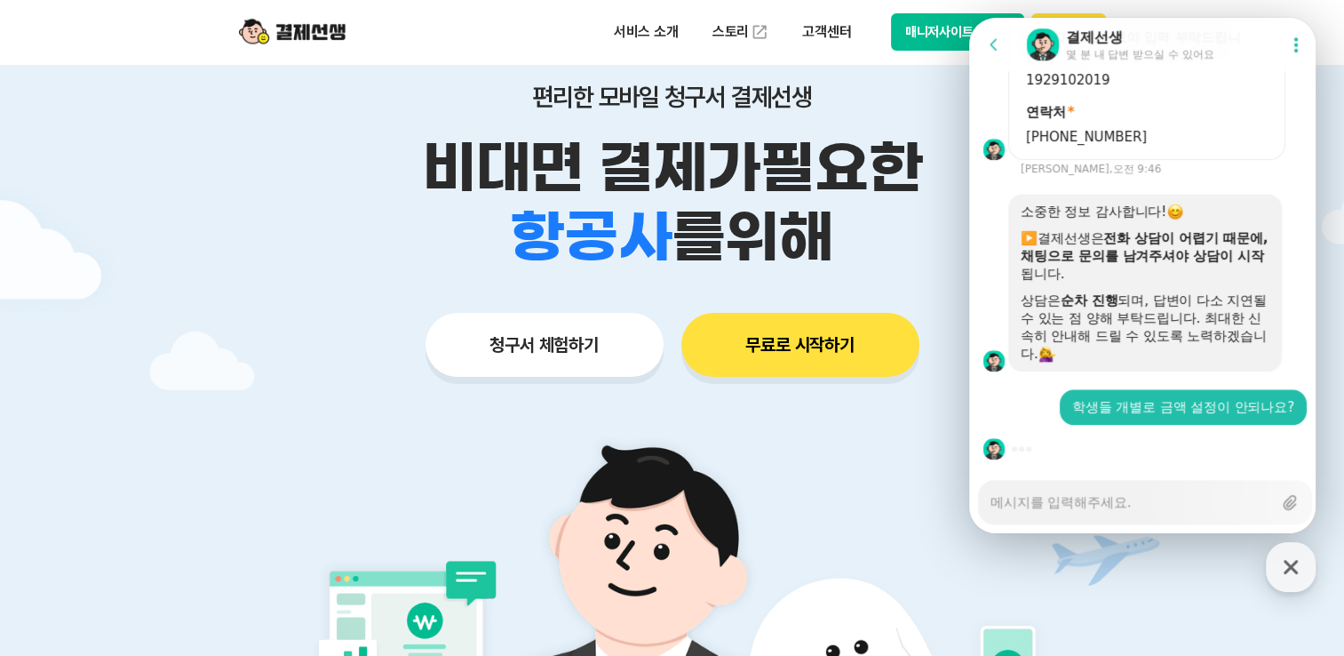
type textarea "x"
type textarea "ㅋ"
type textarea "x"
type textarea "크"
type textarea "x"
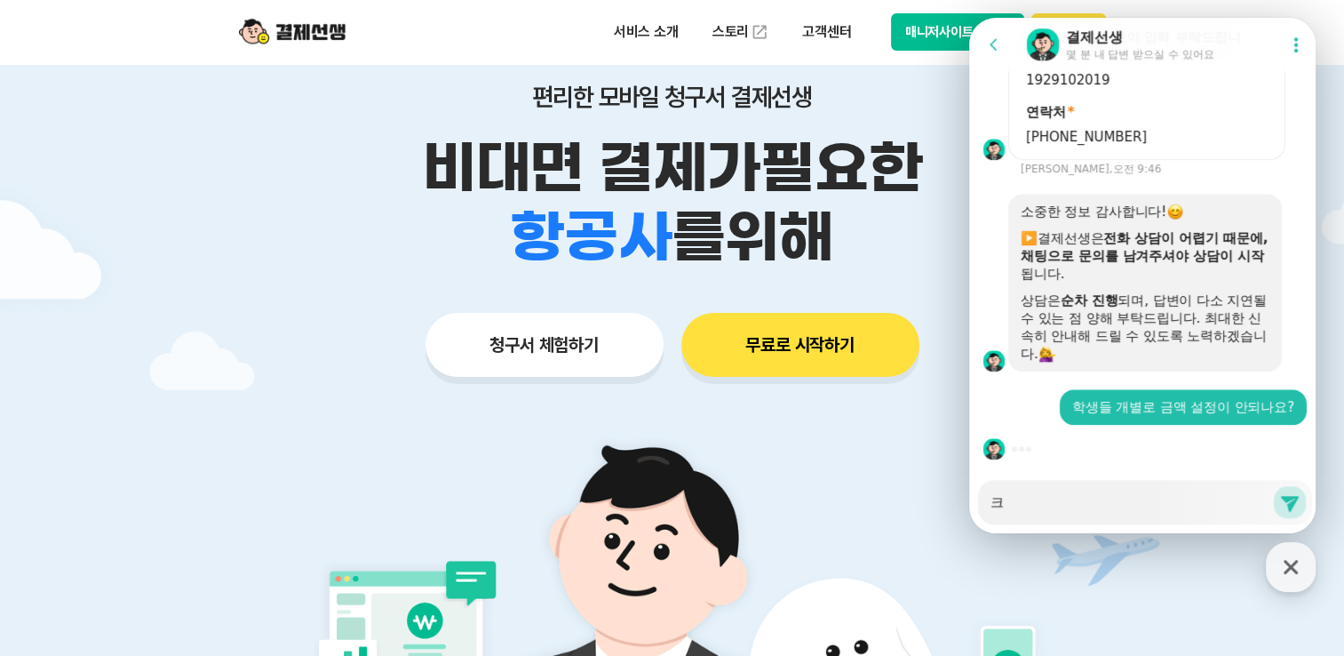
type textarea "클"
type textarea "x"
type textarea "클ㄹ"
type textarea "x"
type textarea "클래"
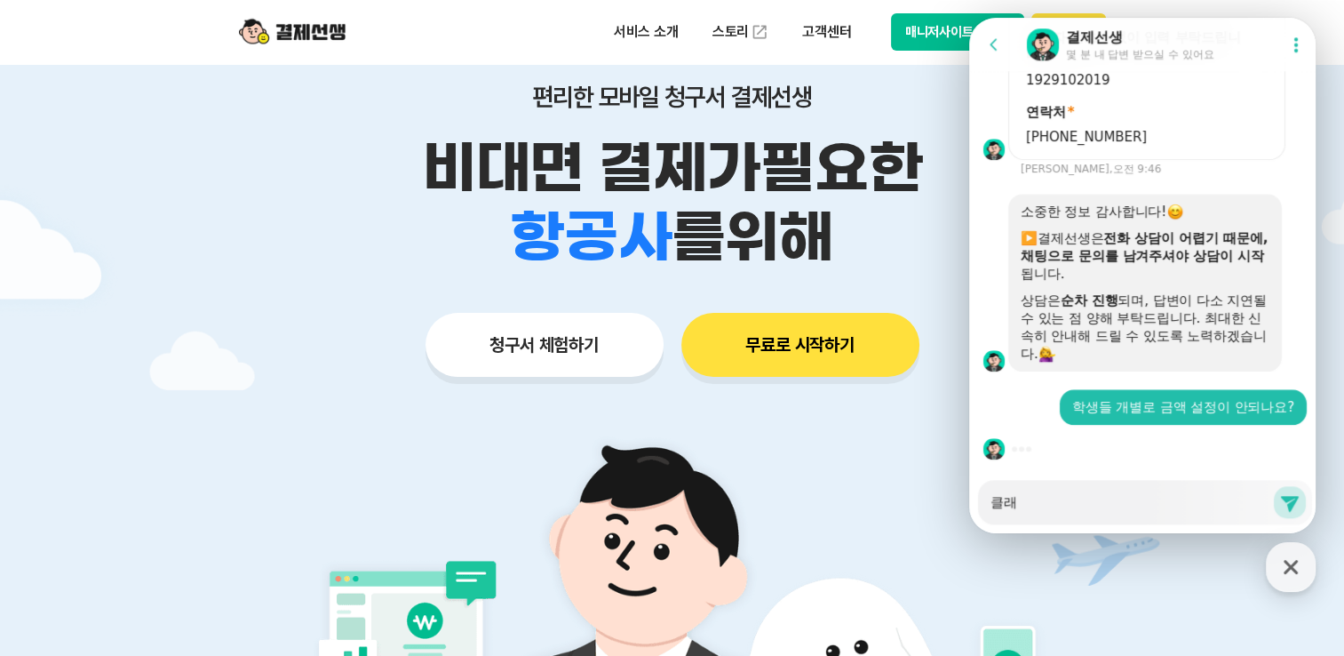
type textarea "x"
type textarea "클랫"
type textarea "x"
type textarea "클래스"
type textarea "x"
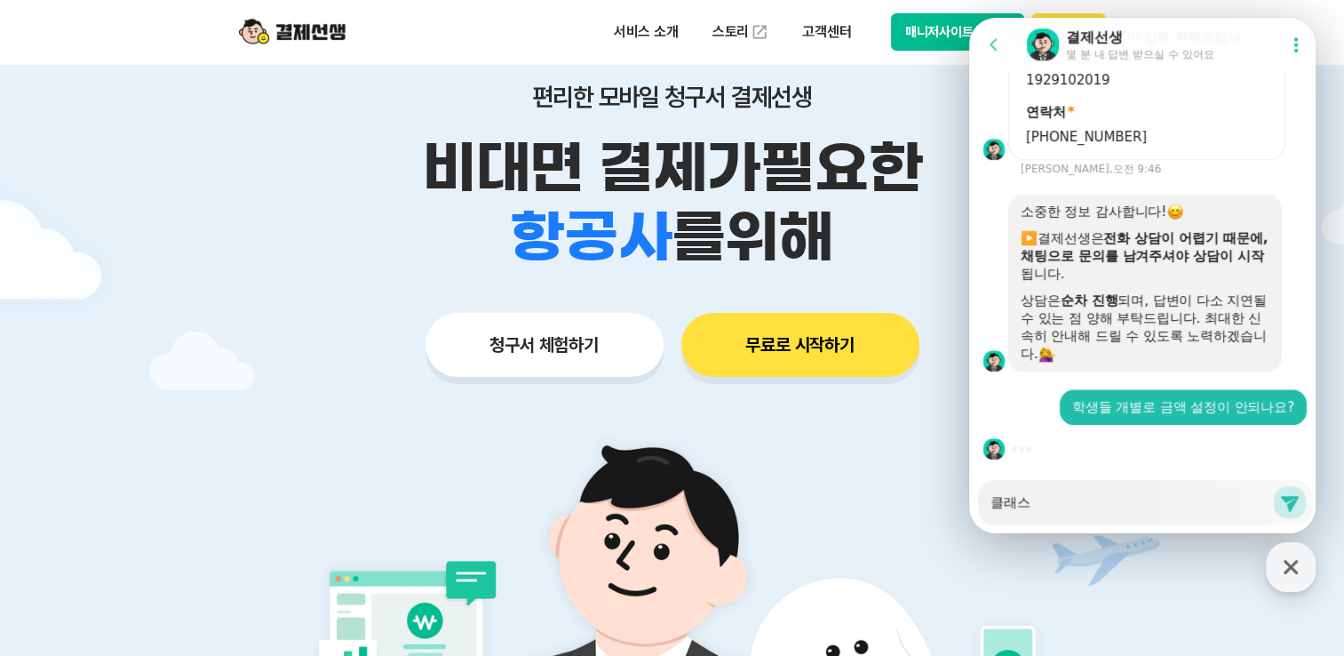
type textarea "클래습"
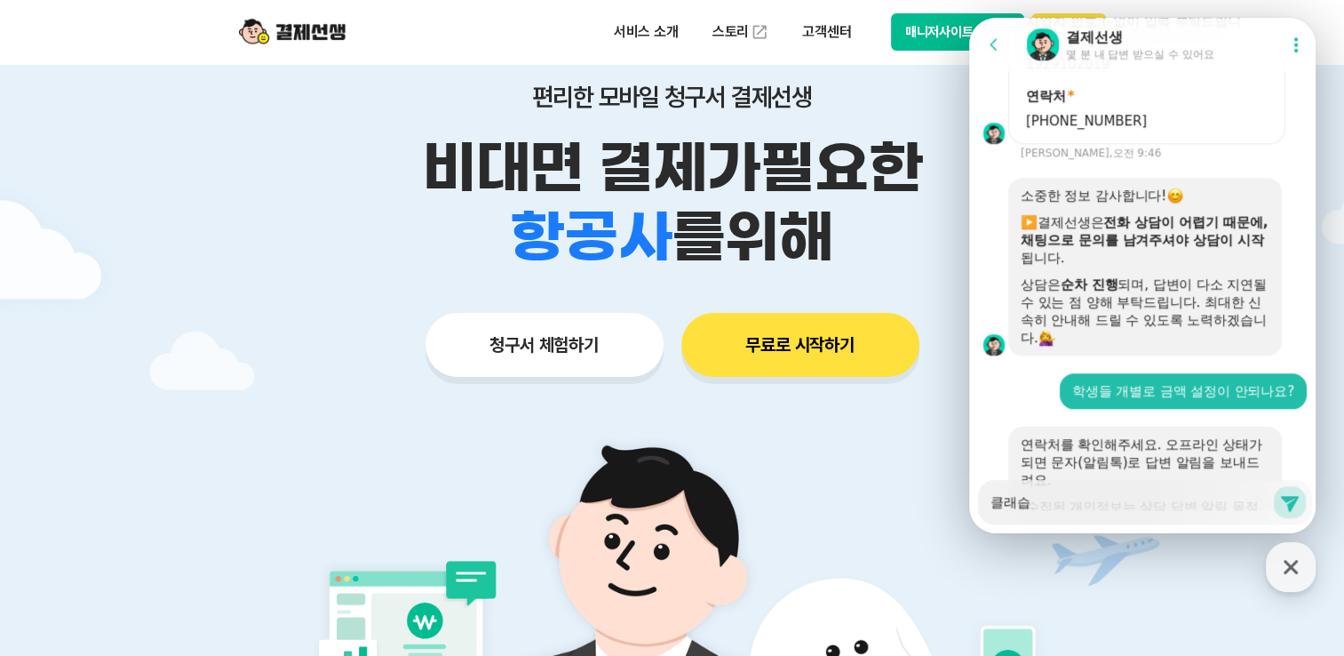
type textarea "x"
type textarea "클래스벼"
type textarea "x"
type textarea "클래스별"
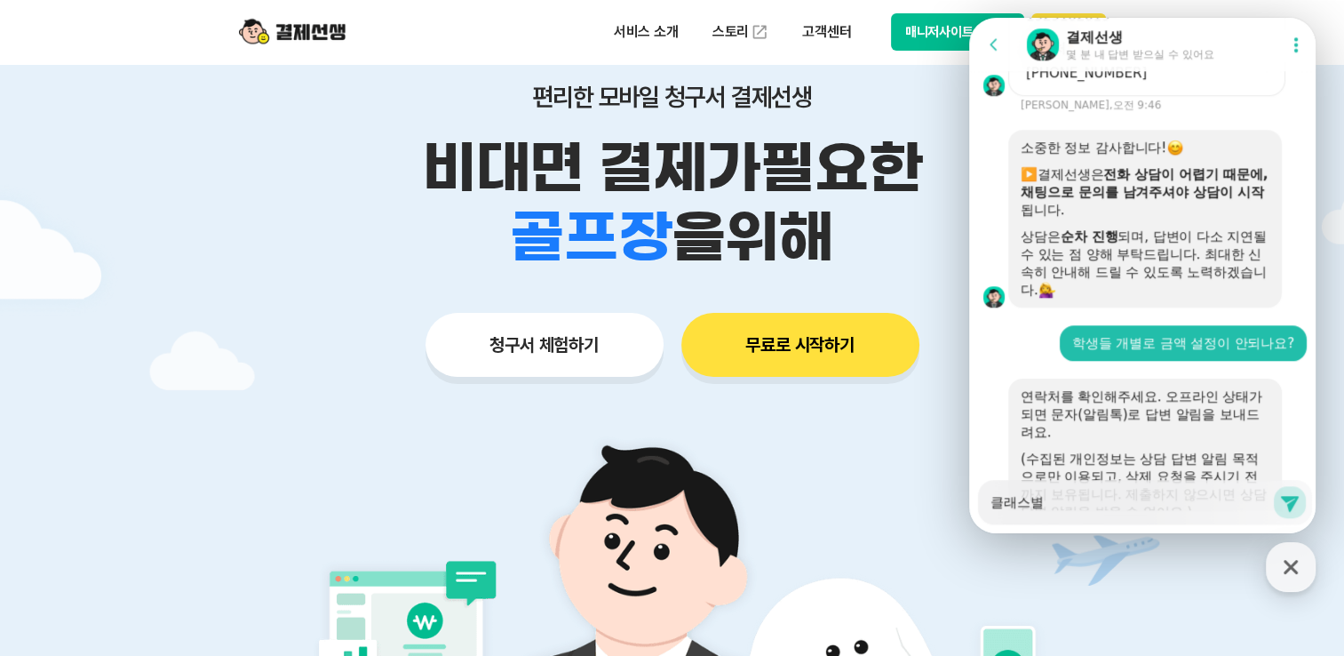
type textarea "x"
type textarea "클래스별ㄹ"
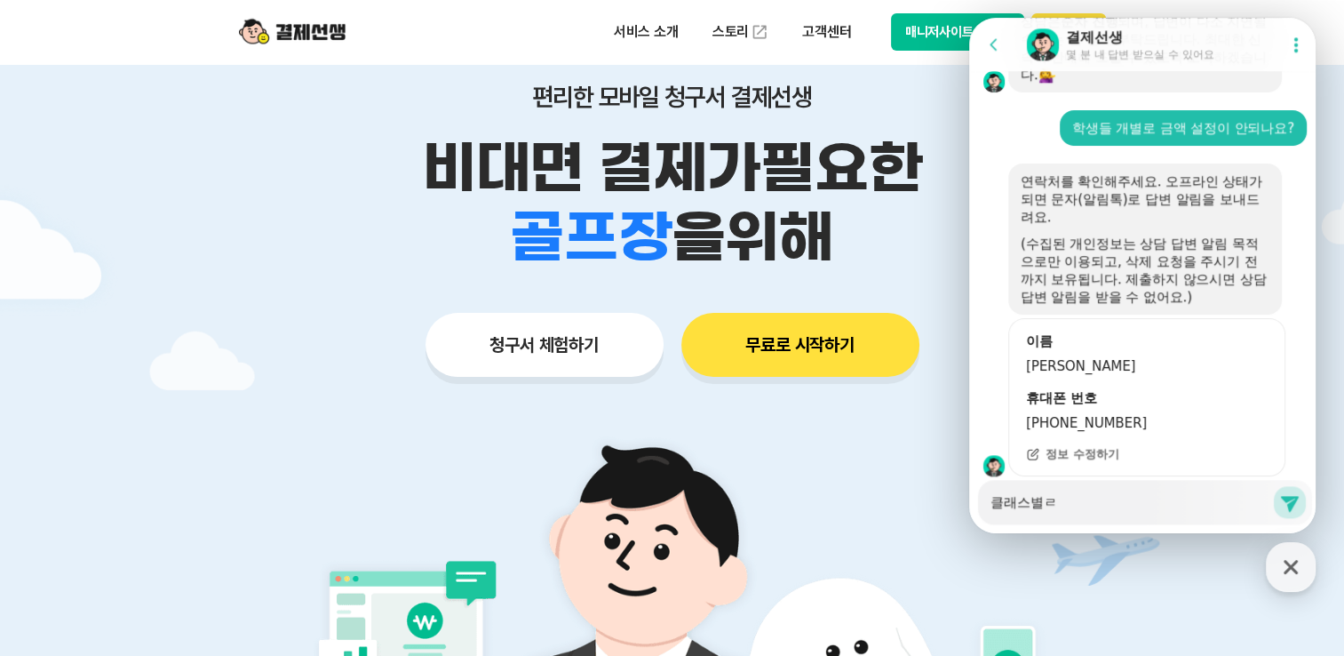
type textarea "x"
type textarea "클래스별로"
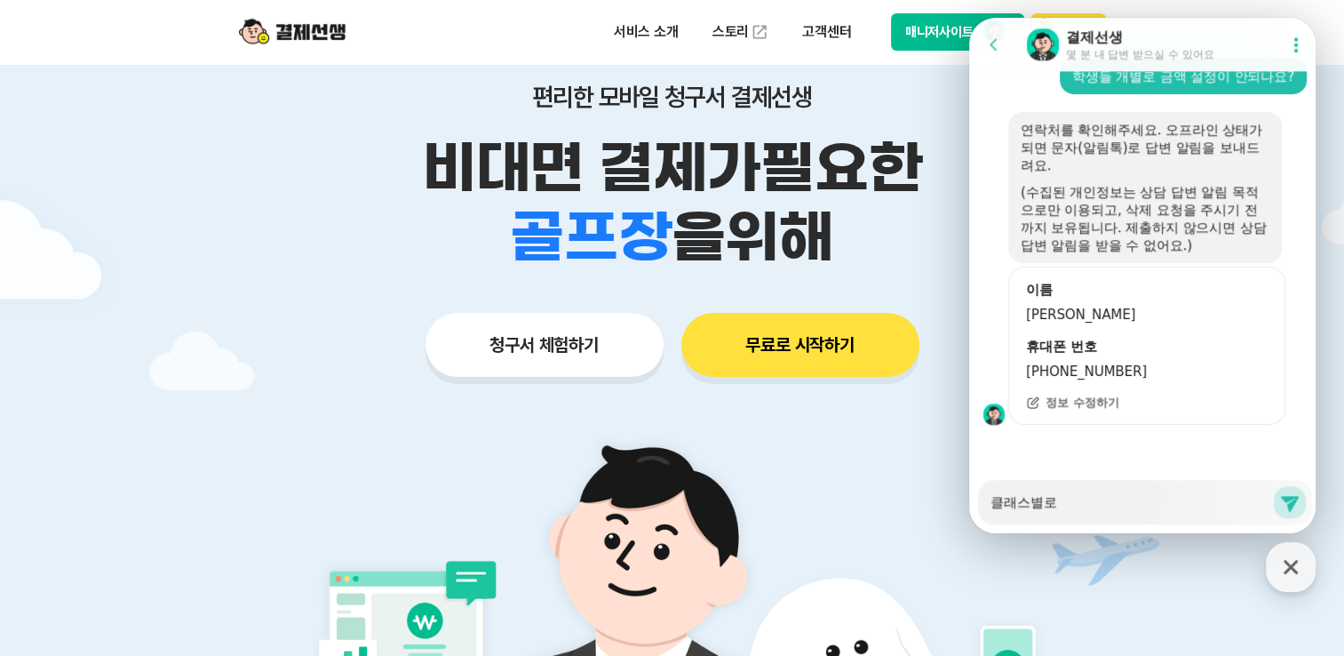
scroll to position [1898, 0]
type textarea "x"
type textarea "클래스별롬"
type textarea "x"
type textarea "클래스별로마"
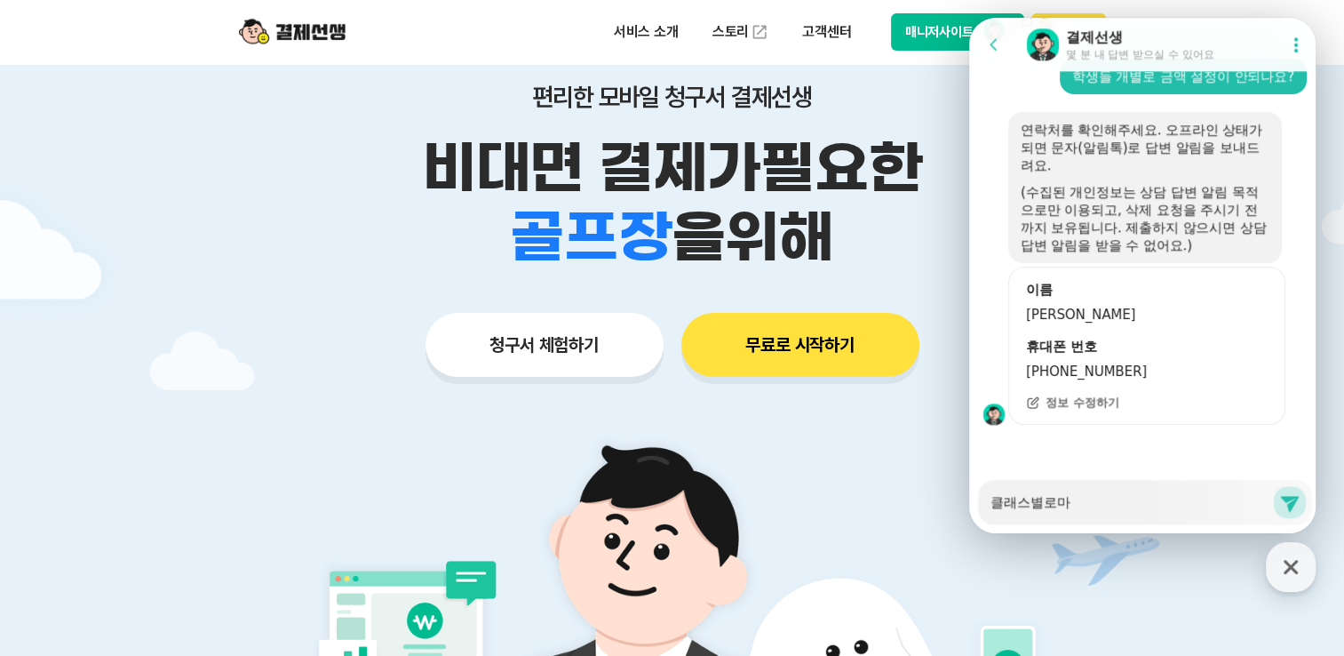
type textarea "x"
type textarea "클래스별로만"
type textarea "x"
type textarea "클래스별로만"
type textarea "x"
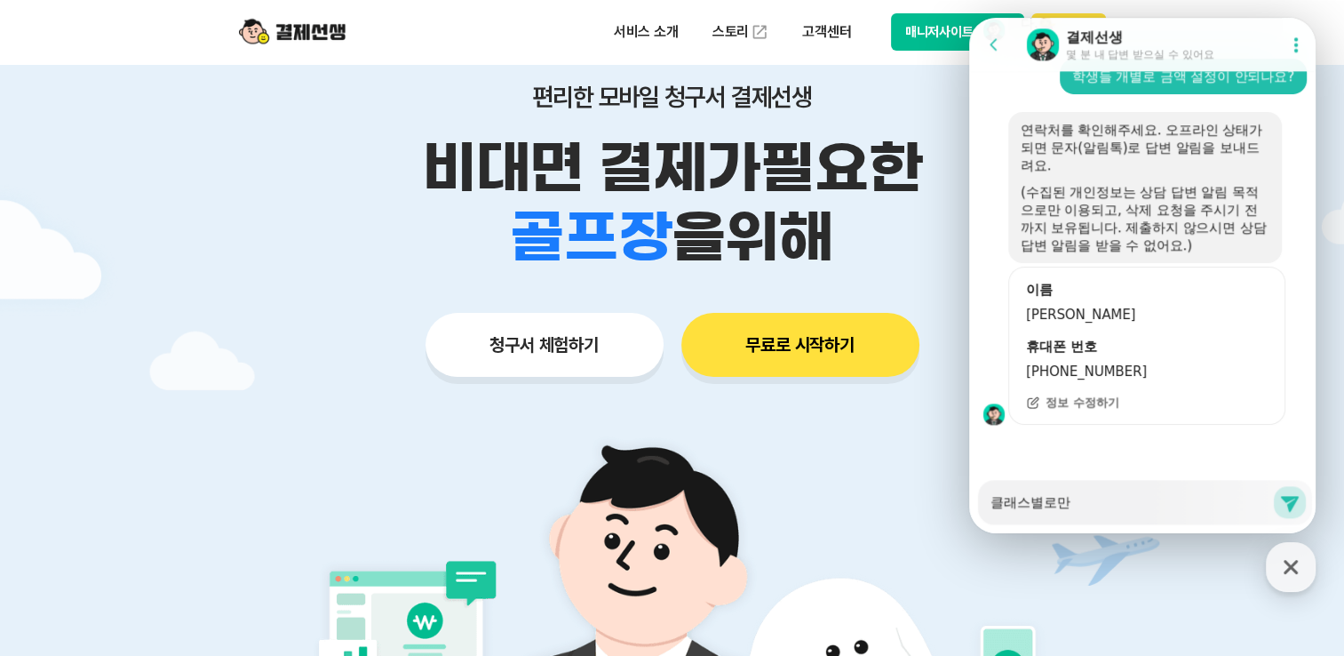
type textarea "클래스별로만 ㄱ"
type textarea "x"
type textarea "클래스별로만 그"
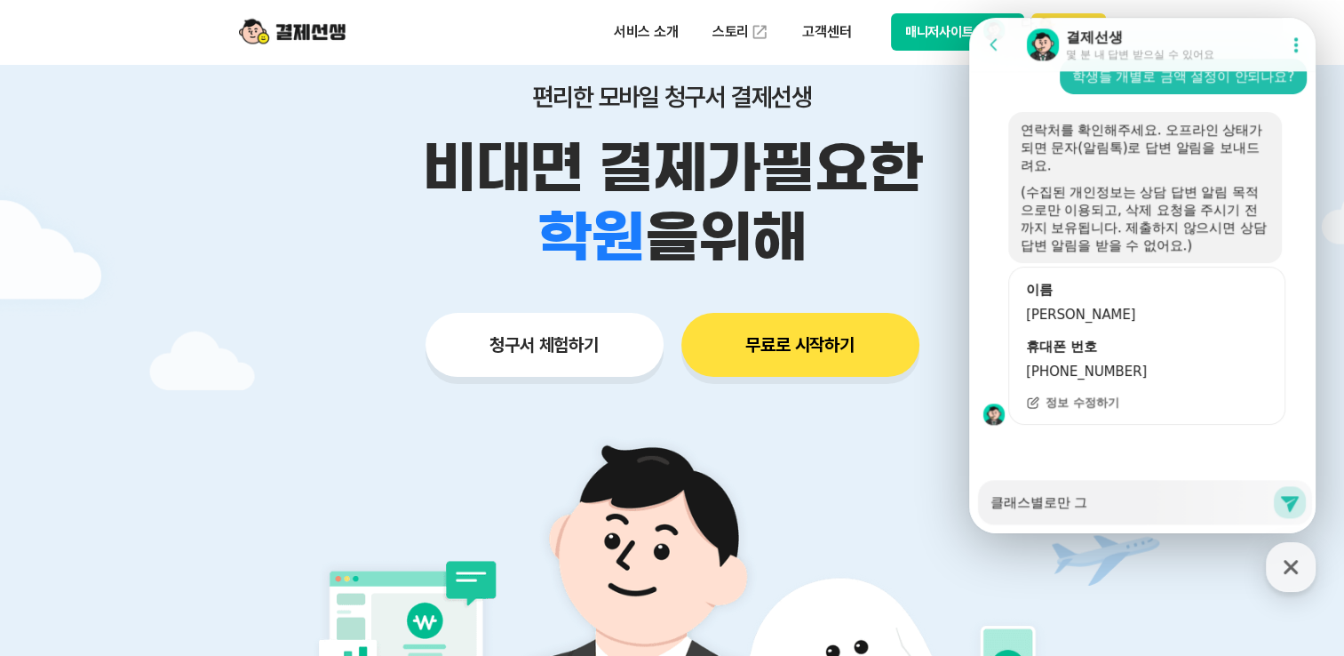
type textarea "x"
type textarea "클래스별로만 금"
type textarea "x"
type textarea "클래스별로만 금ㅇ"
type textarea "x"
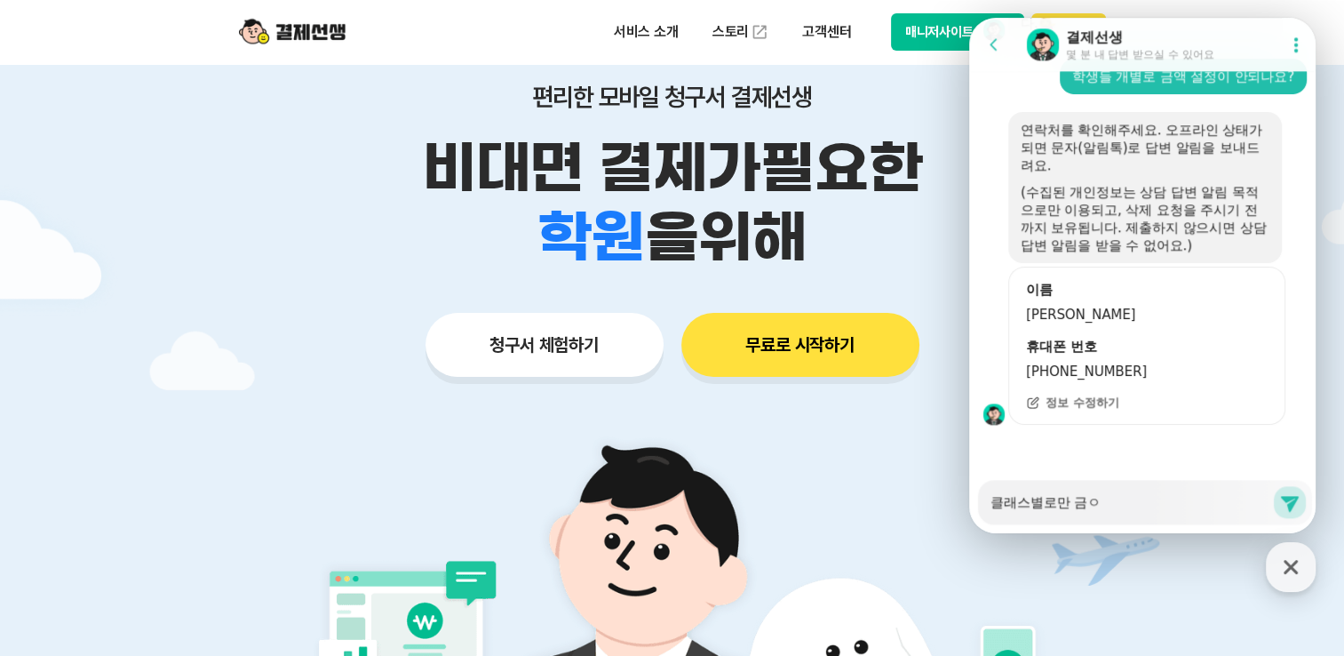
type textarea "클래스별로만 금애"
type textarea "x"
type textarea "클래스별로만 금액"
type textarea "x"
type textarea "클래스별로만 금액ㅇ"
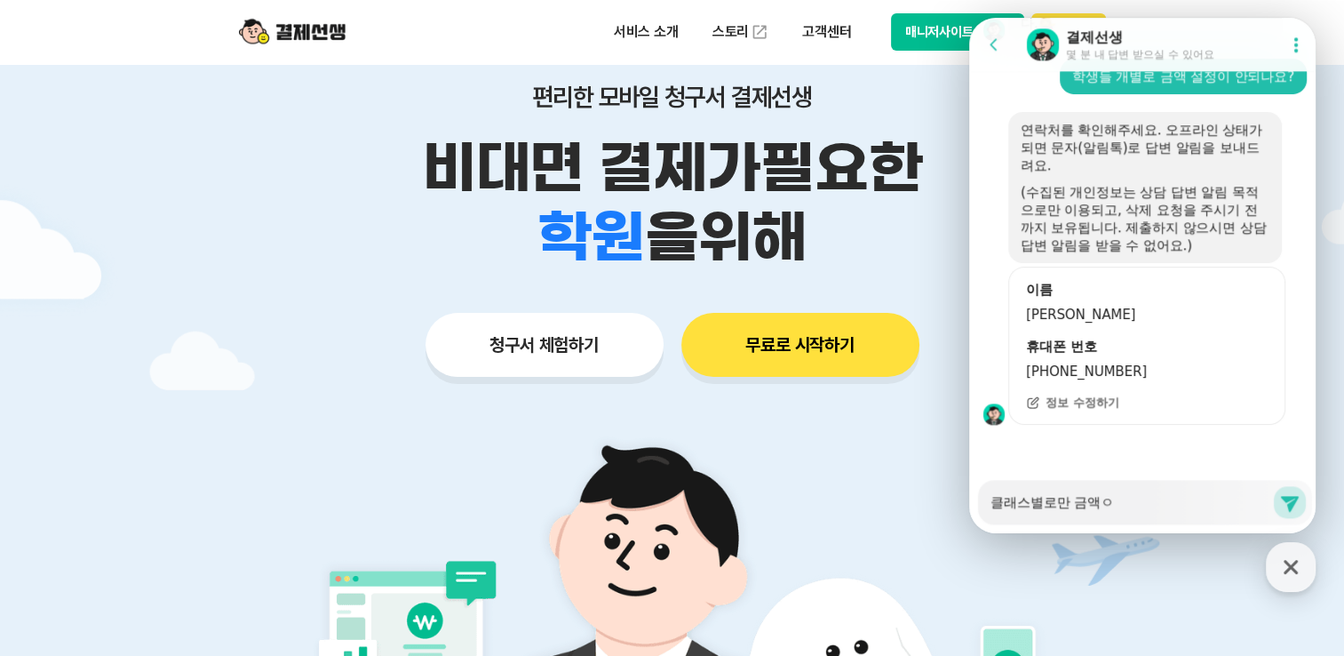
type textarea "x"
type textarea "클래스별로만 금액으"
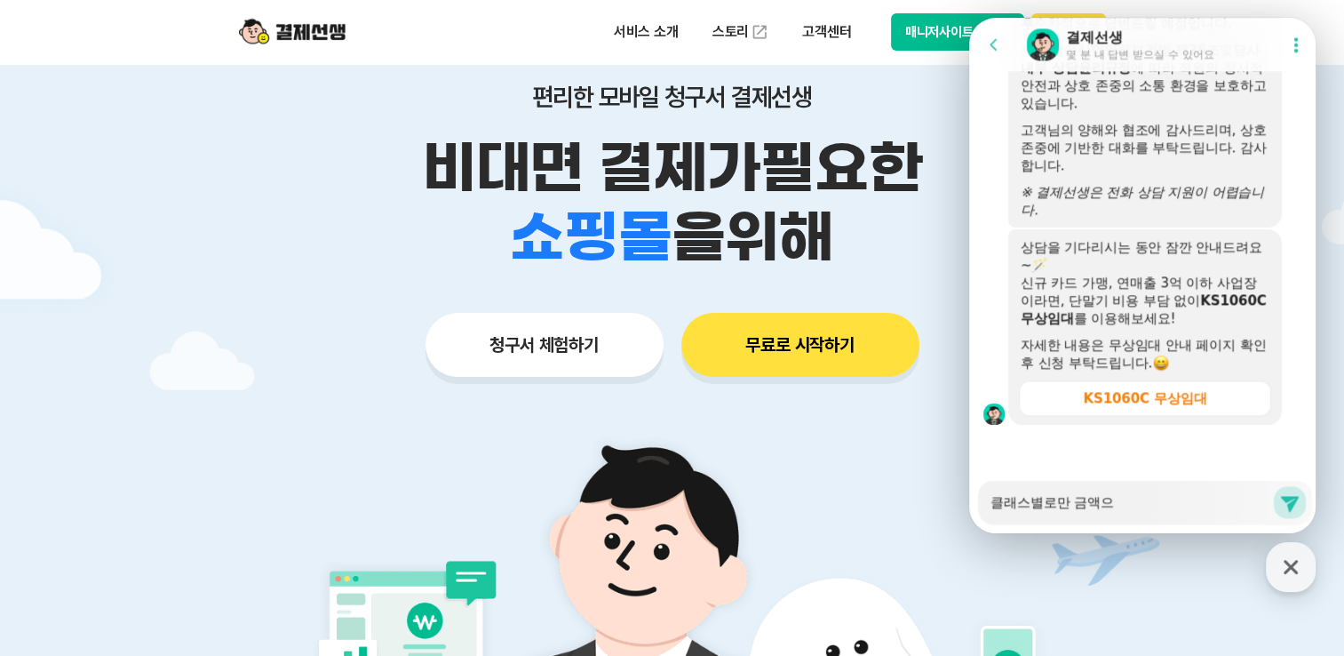
scroll to position [2352, 0]
type textarea "x"
type textarea "클래스별로만 금액"
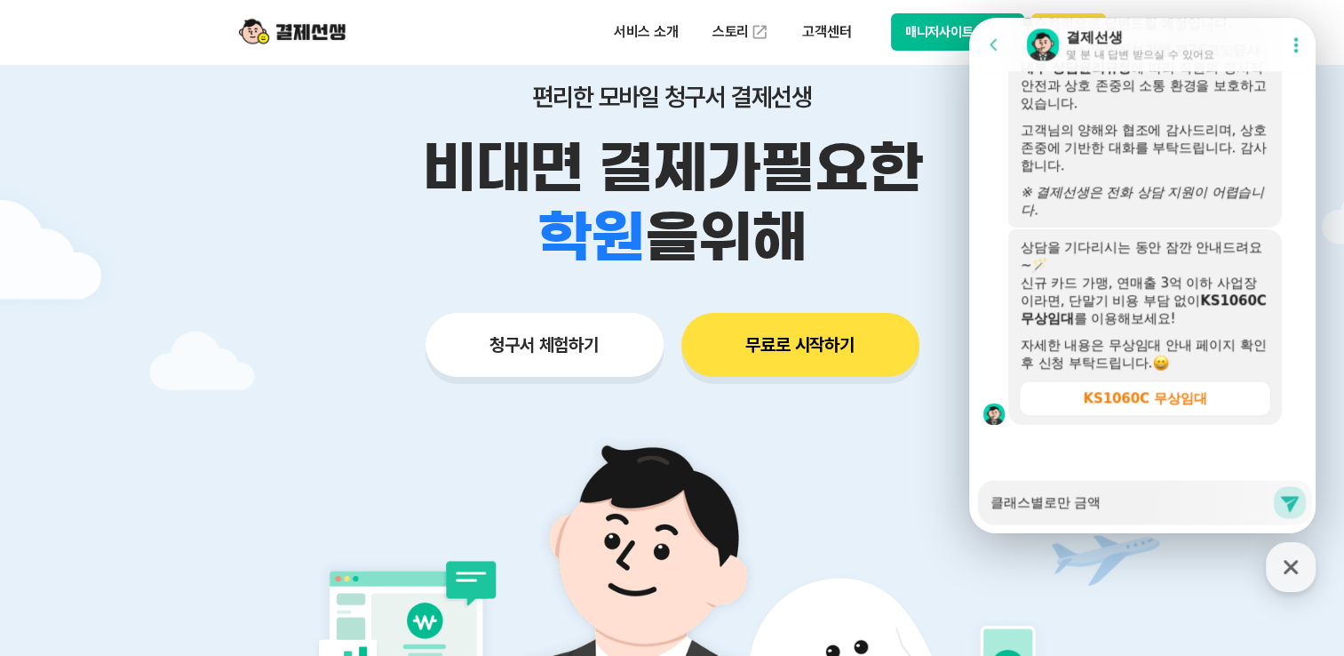
type textarea "x"
type textarea "클래스별로만 금액ㅅ"
type textarea "x"
type textarea "클래스별로만 금액서"
type textarea "x"
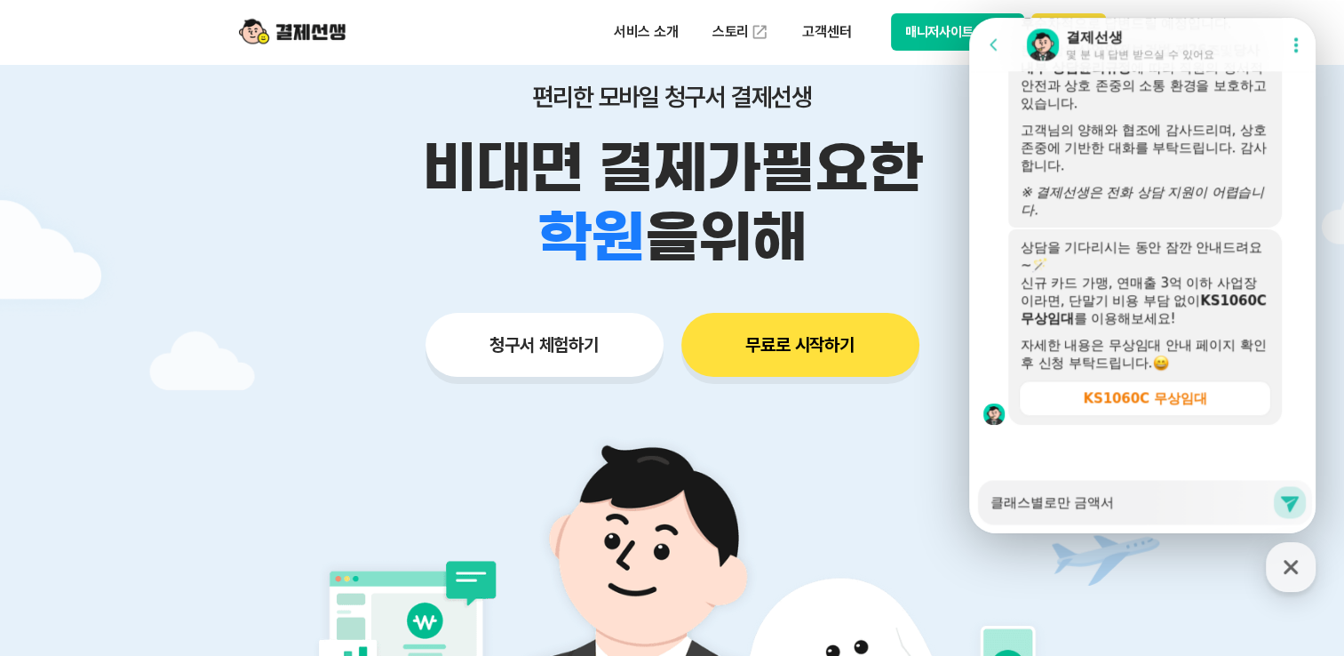
type textarea "클래스별로만 금액설"
type textarea "x"
type textarea "클래스별로만 금액서러"
type textarea "x"
type textarea "클래스별로만 금액서렁"
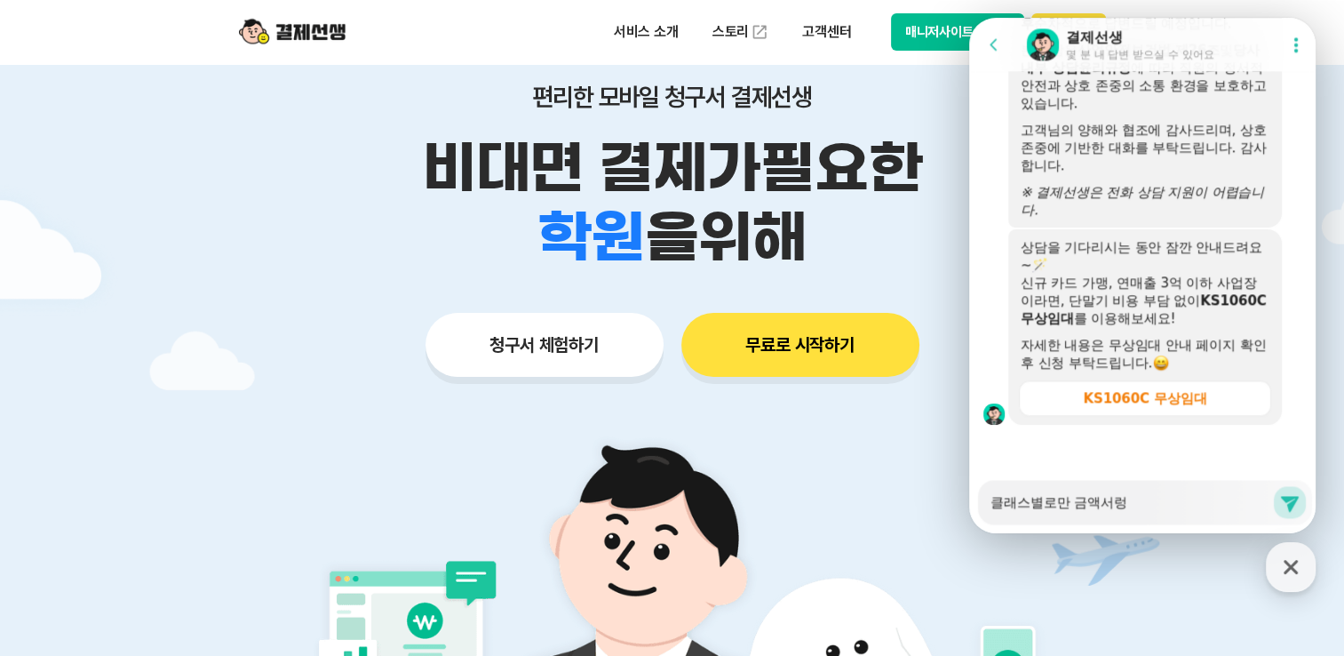
type textarea "x"
type textarea "클래스별로만 금액서러"
type textarea "x"
type textarea "클래스별로만 금액서ㄹ"
type textarea "x"
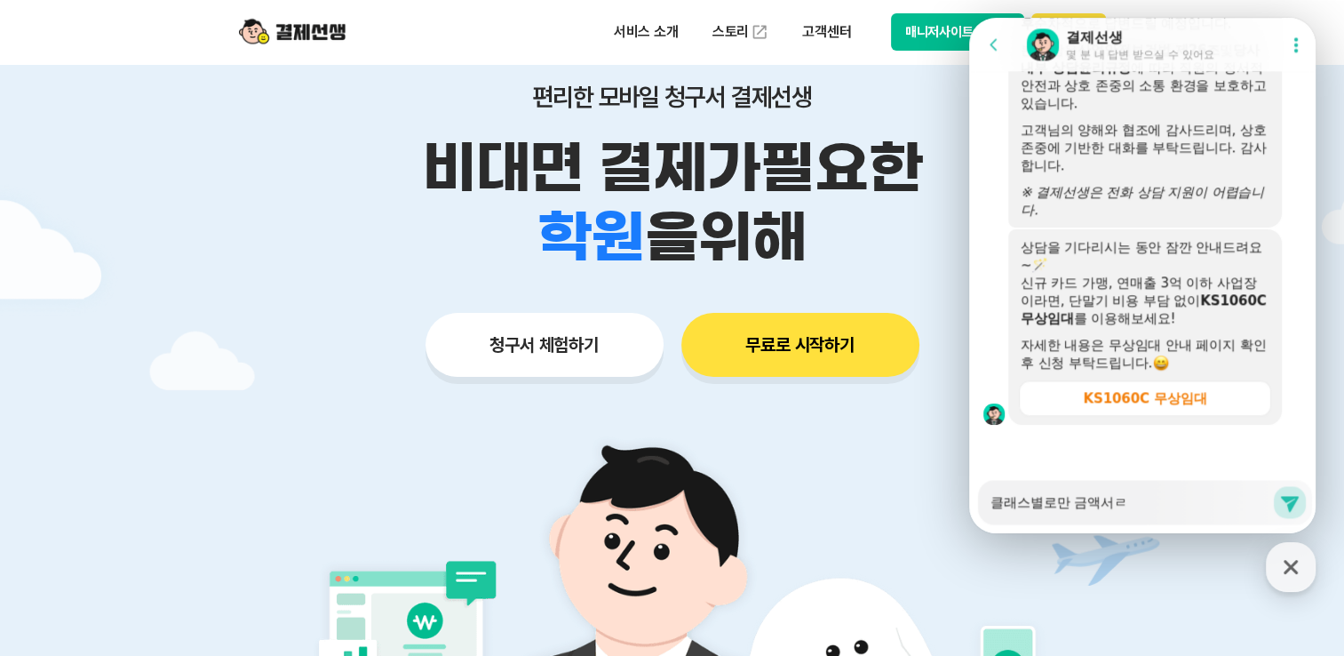
type textarea "클래스별로만 금액서"
type textarea "x"
type textarea "클래스별로만 금액"
type textarea "x"
type textarea "클래스별로만 금액ㅅ"
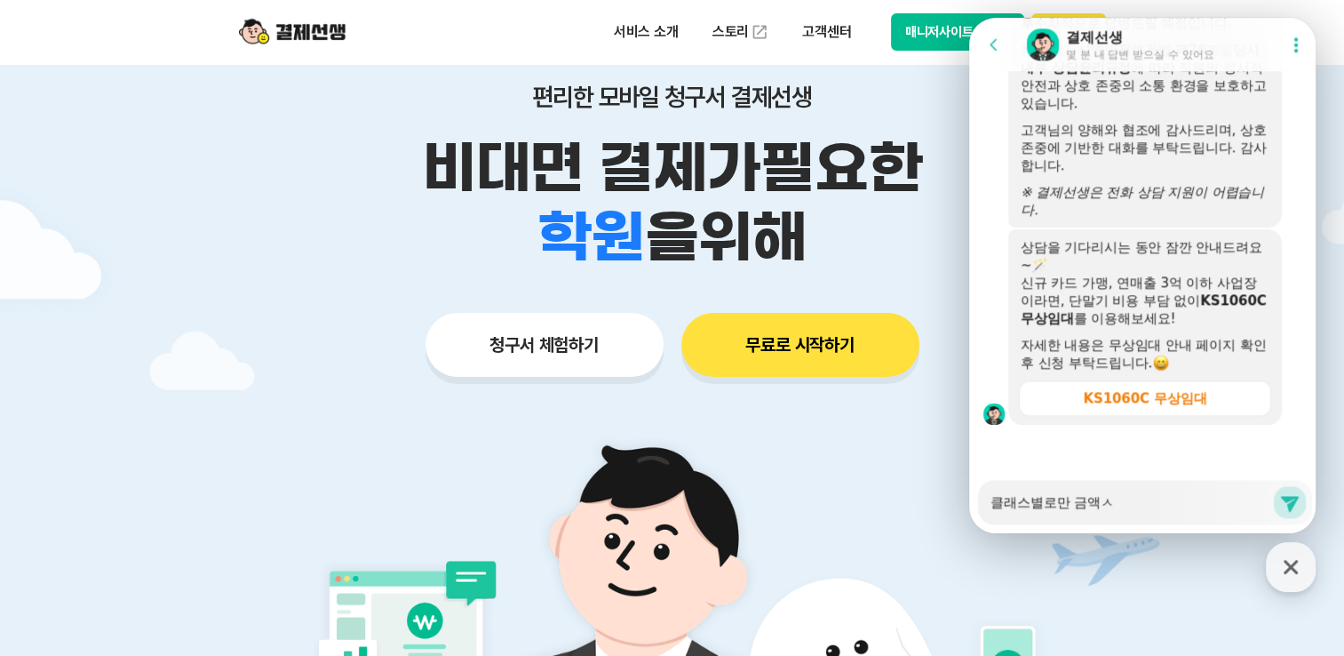
type textarea "x"
type textarea "클래스별로만 금액서"
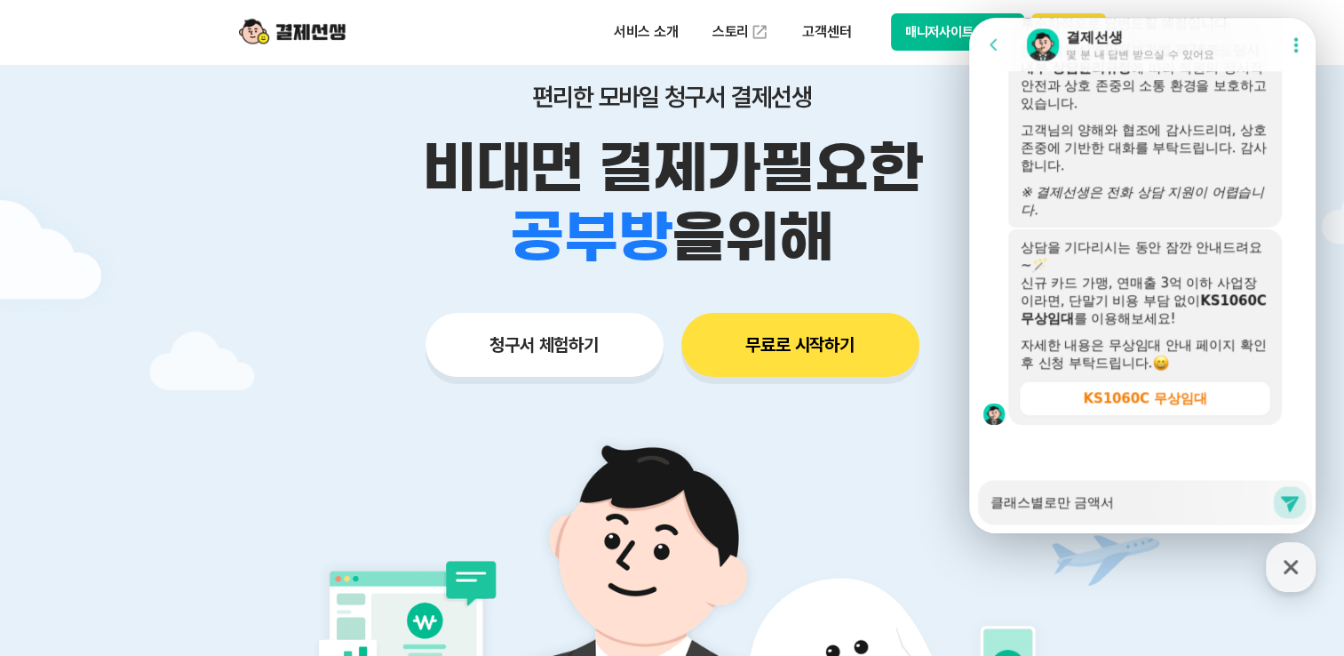
type textarea "x"
type textarea "클래스별로만 금액설"
type textarea "x"
type textarea "클래스별로만 금액설ㅈ"
type textarea "x"
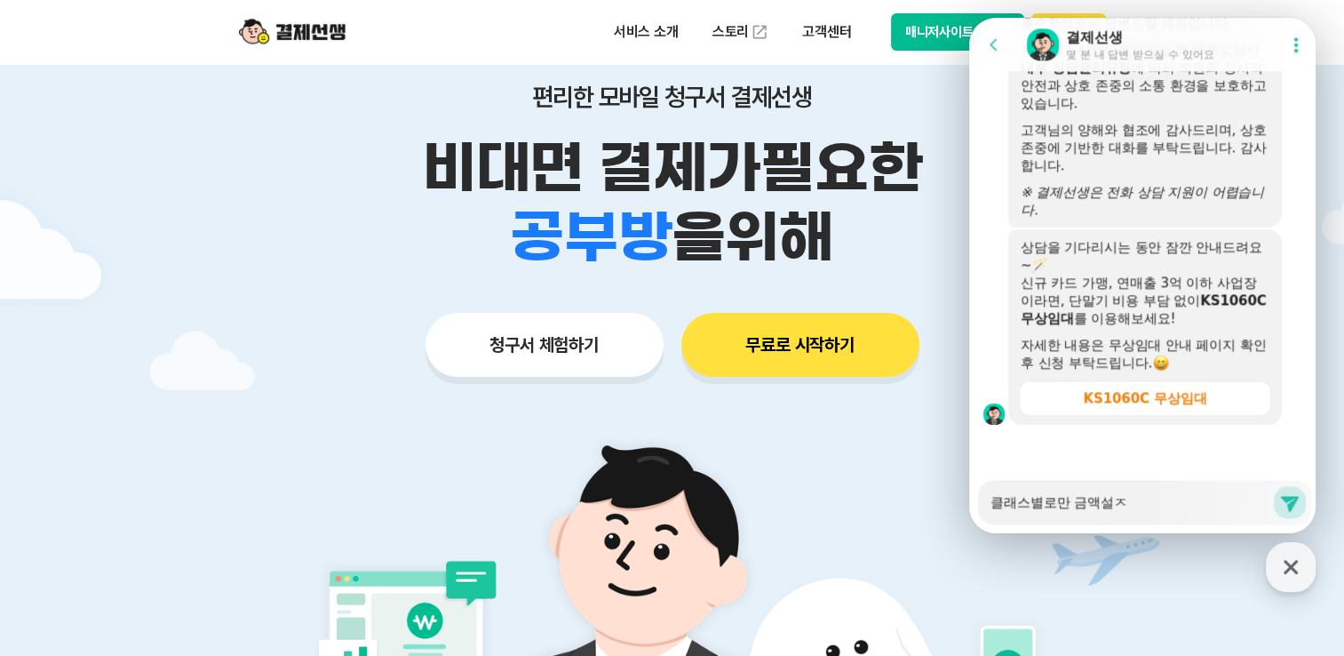
type textarea "클래스별로만 금액설저"
type textarea "x"
type textarea "클래스별로만 금액설정"
type textarea "x"
type textarea "클래스별로만 금액설정ㅇ"
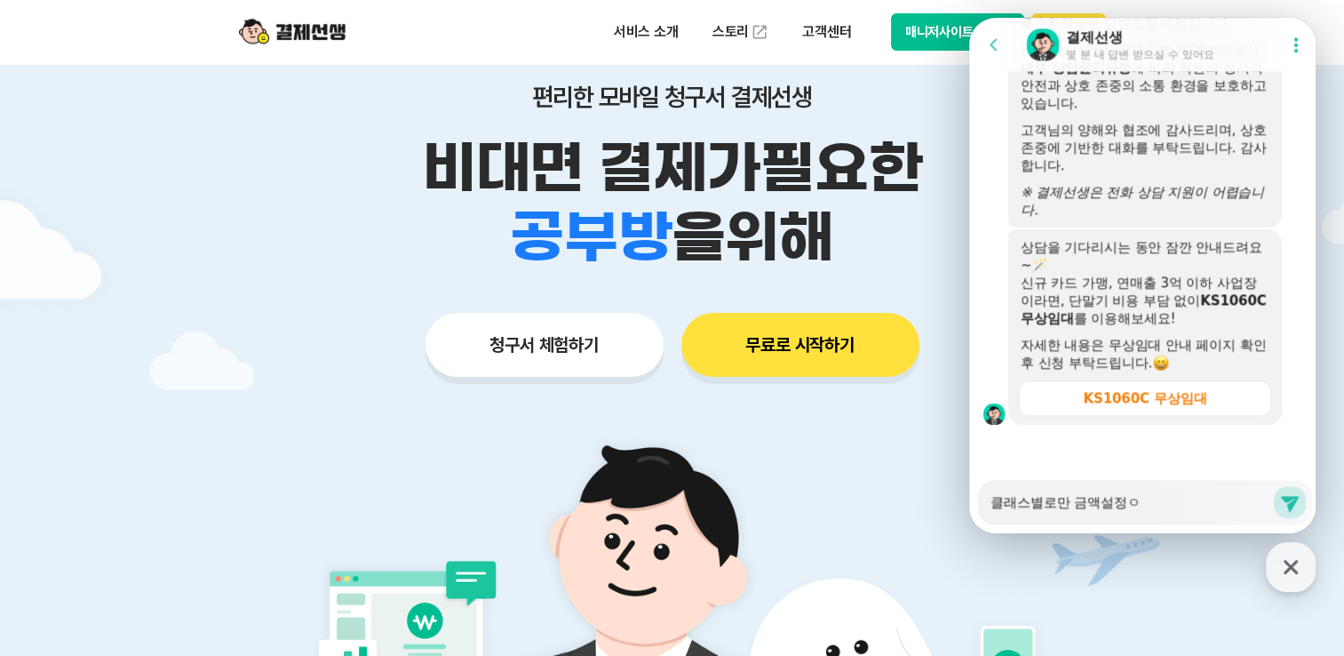
type textarea "x"
type textarea "클래스별로만 금액설정이"
type textarea "x"
type textarea "클래스별로만 금액설정이"
type textarea "x"
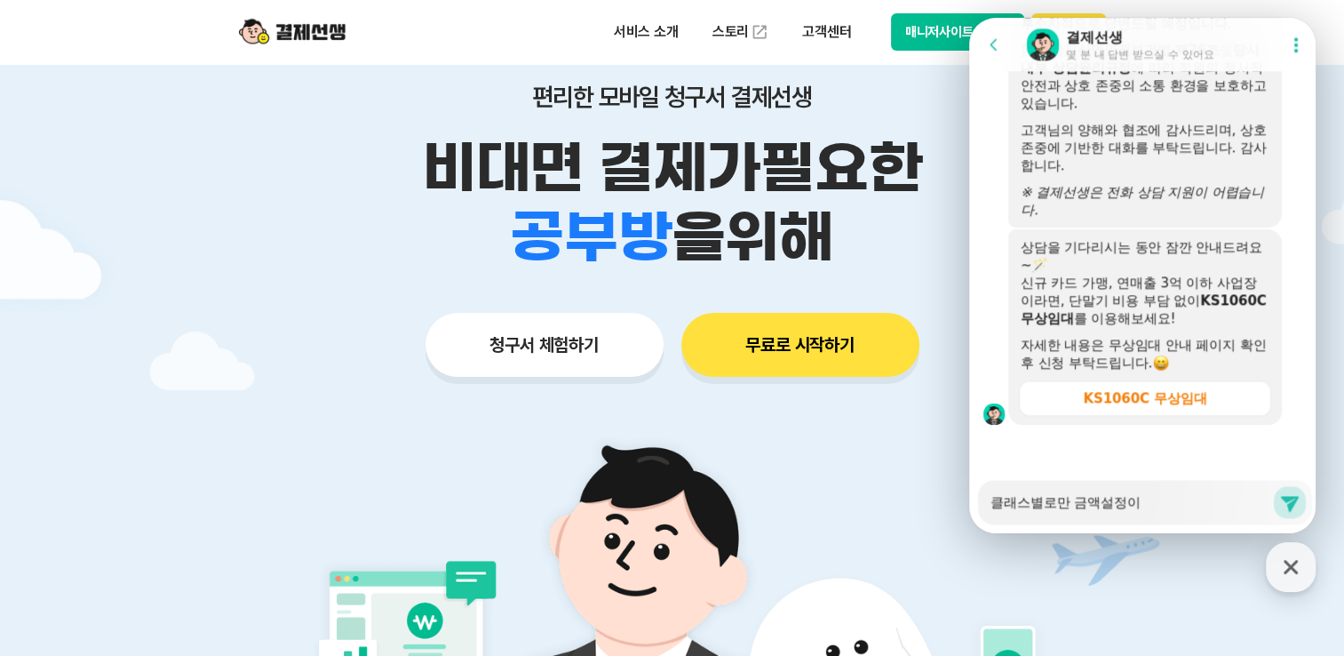
type textarea "클래스별로만 금액설정이 ㄱ"
type textarea "x"
type textarea "클래스별로만 금액설정이 가"
type textarea "x"
type textarea "클래스별로만 금액설정이 간"
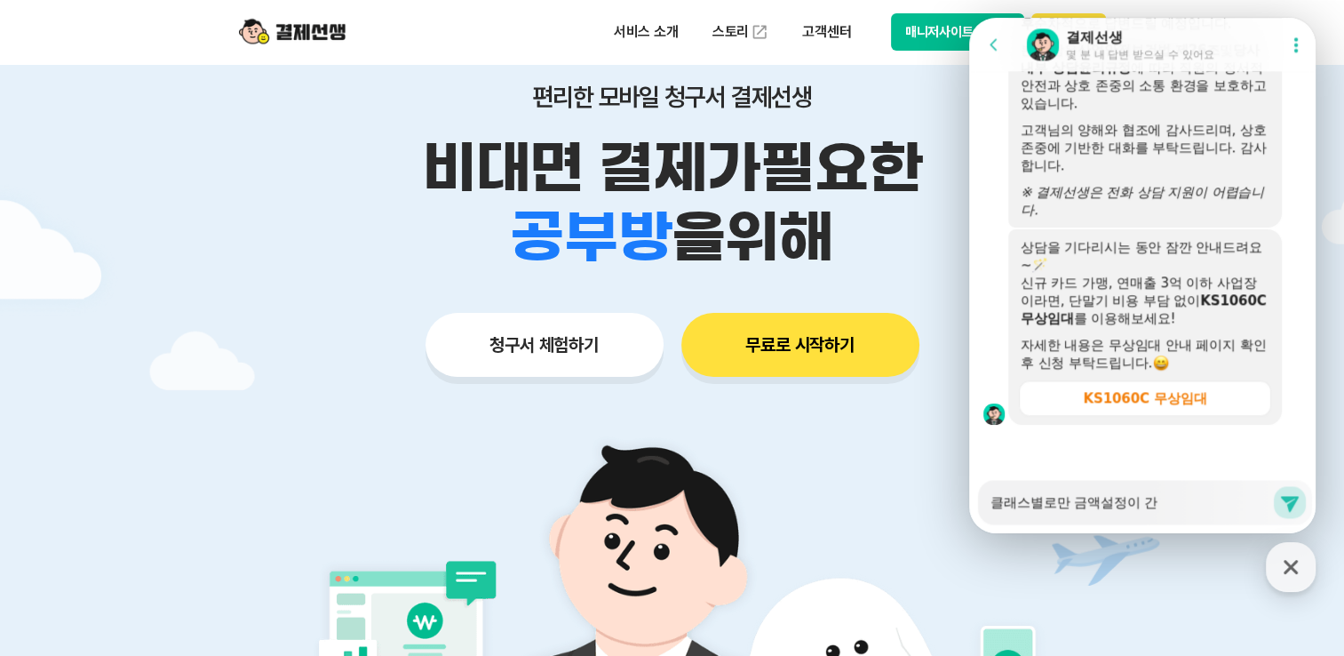
type textarea "x"
type textarea "클래스별로만 금액설정이 가느"
type textarea "x"
type textarea "클래스별로만 금액설정이 가능"
type textarea "x"
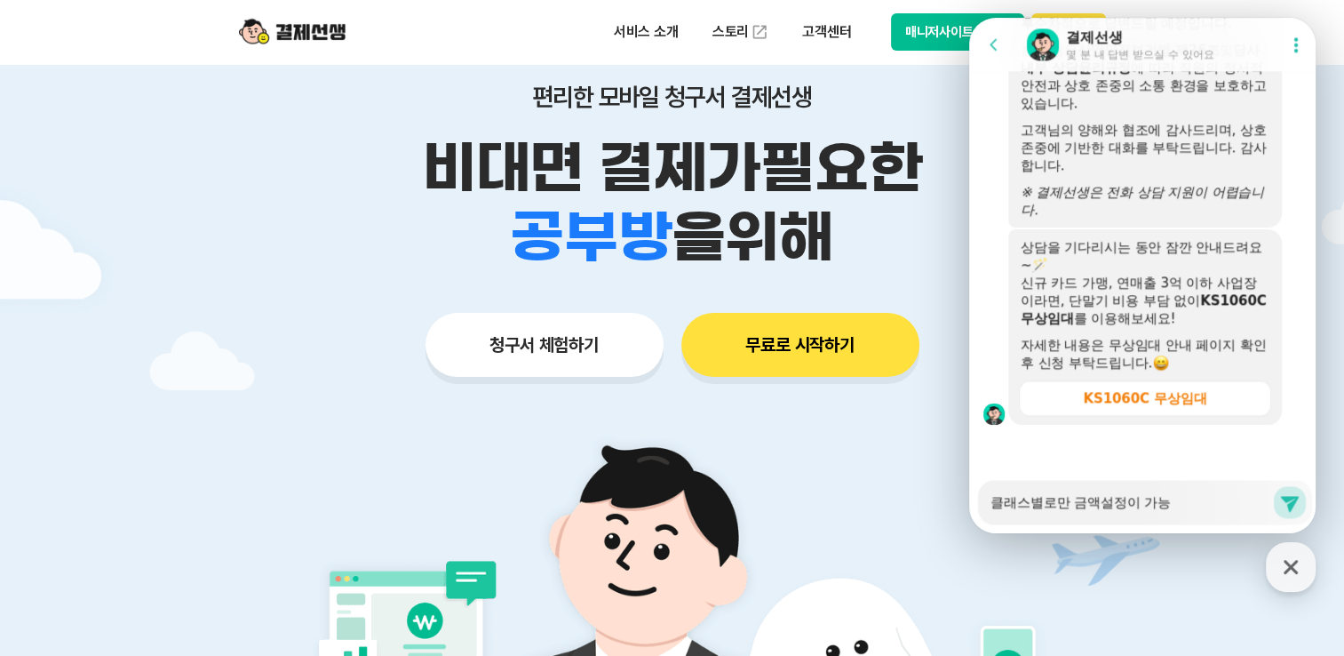
type textarea "클래스별로만 금액설정이 가능ㅎ"
type textarea "x"
type textarea "클래스별로만 금액설정이 가능해"
type textarea "x"
type textarea "클래스별로만 금액설정이 가능햇"
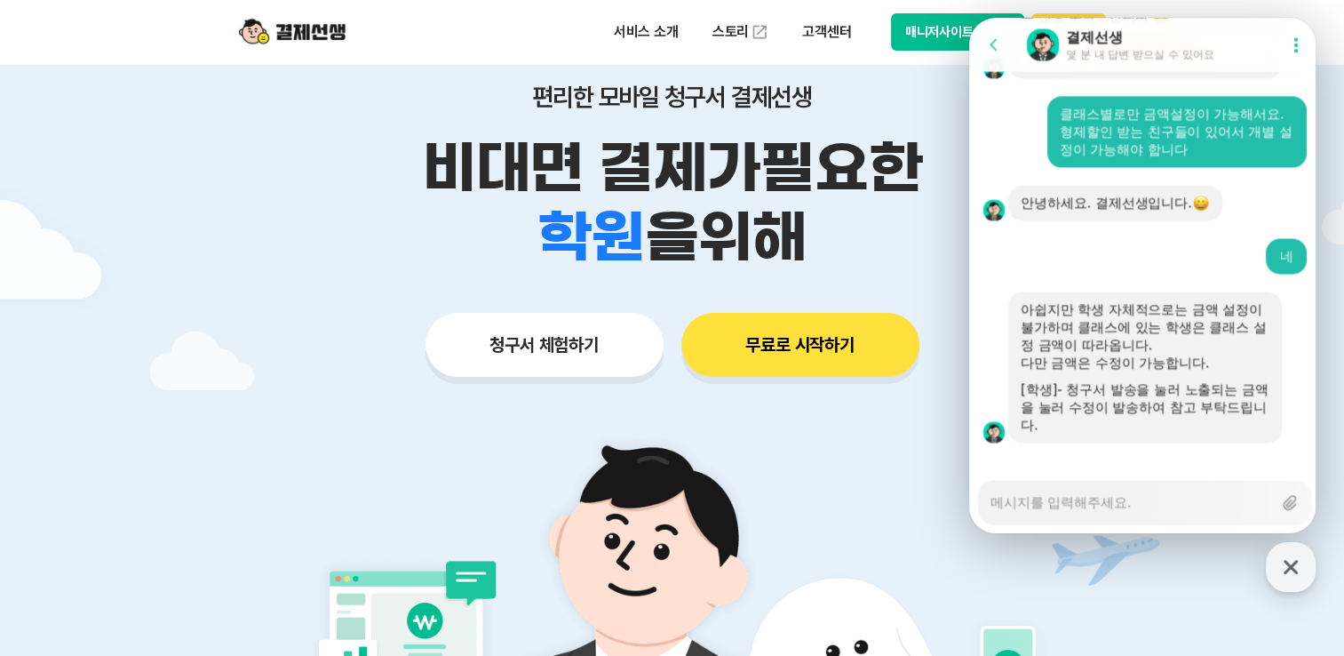
scroll to position [2718, 0]
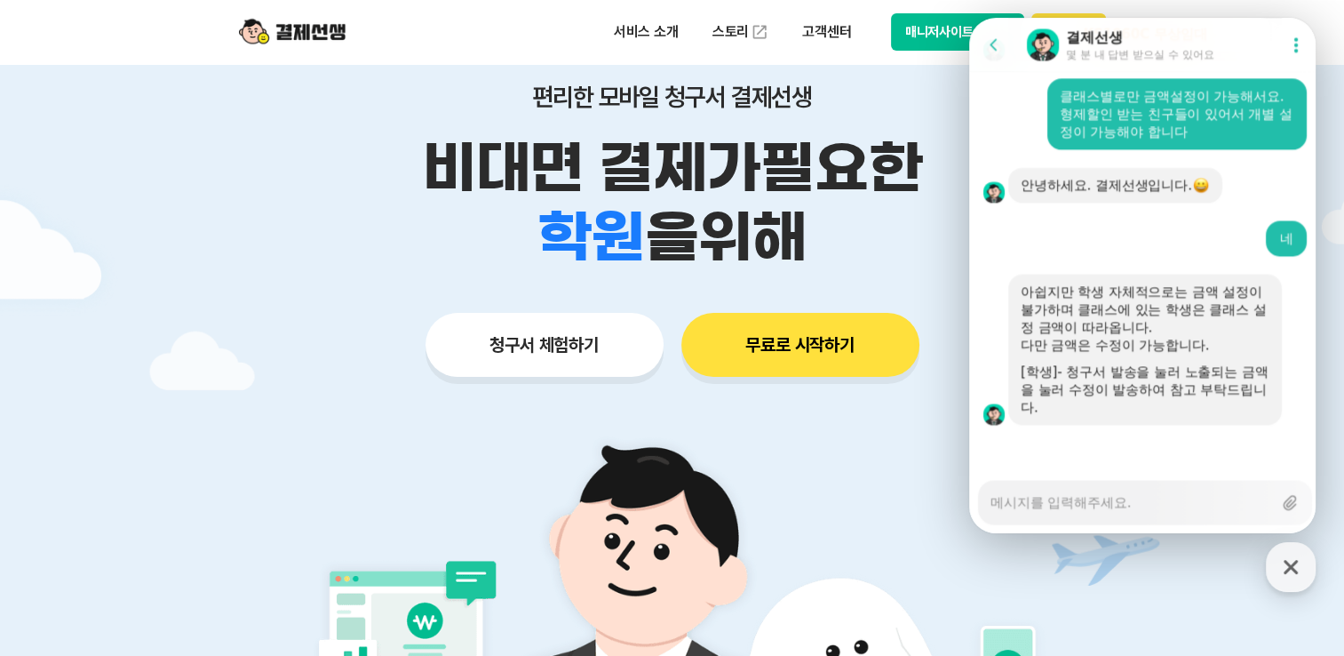
click at [1068, 496] on textarea "Messenger Input Textarea" at bounding box center [1132, 496] width 282 height 30
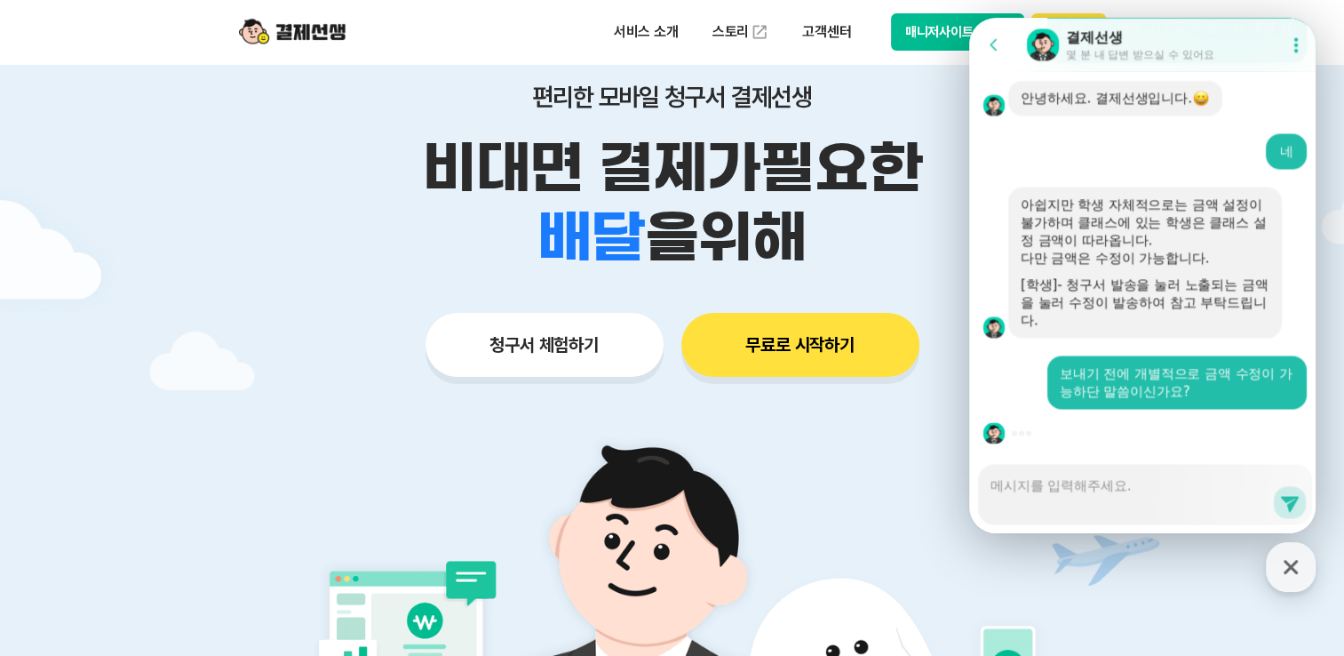
scroll to position [2860, 0]
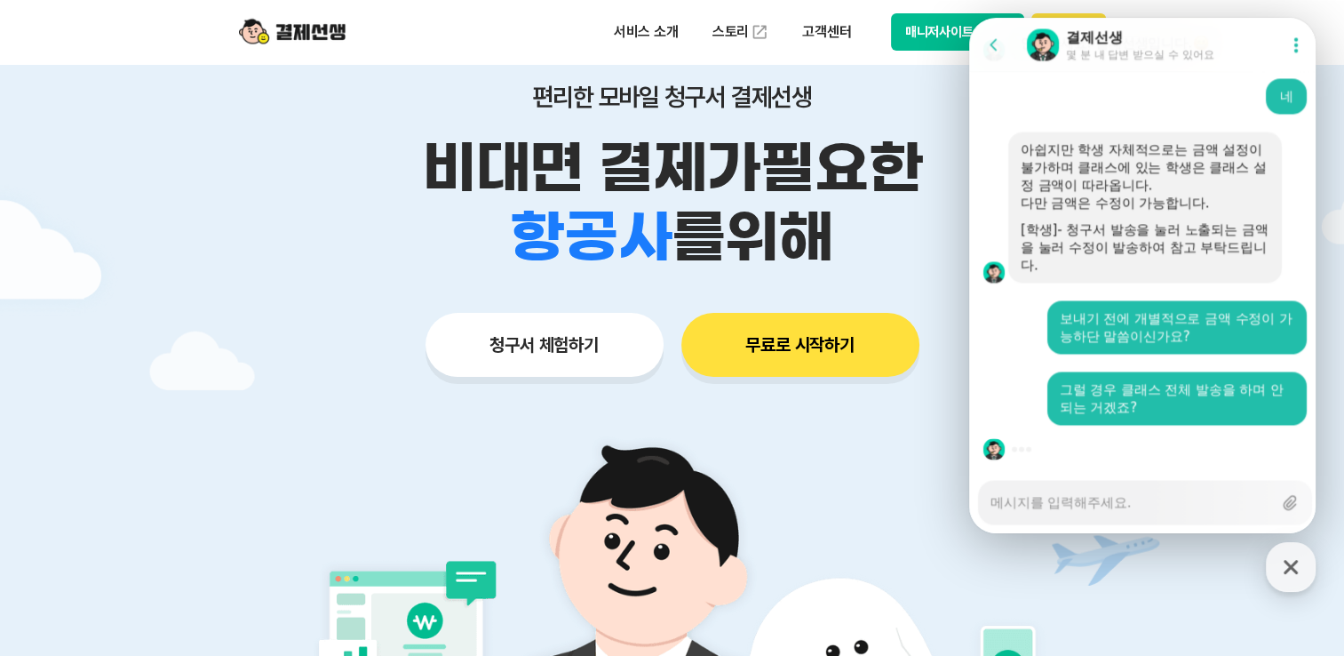
click at [910, 34] on button "매니저사이트 로그인" at bounding box center [958, 31] width 134 height 37
